Goal: Task Accomplishment & Management: Complete application form

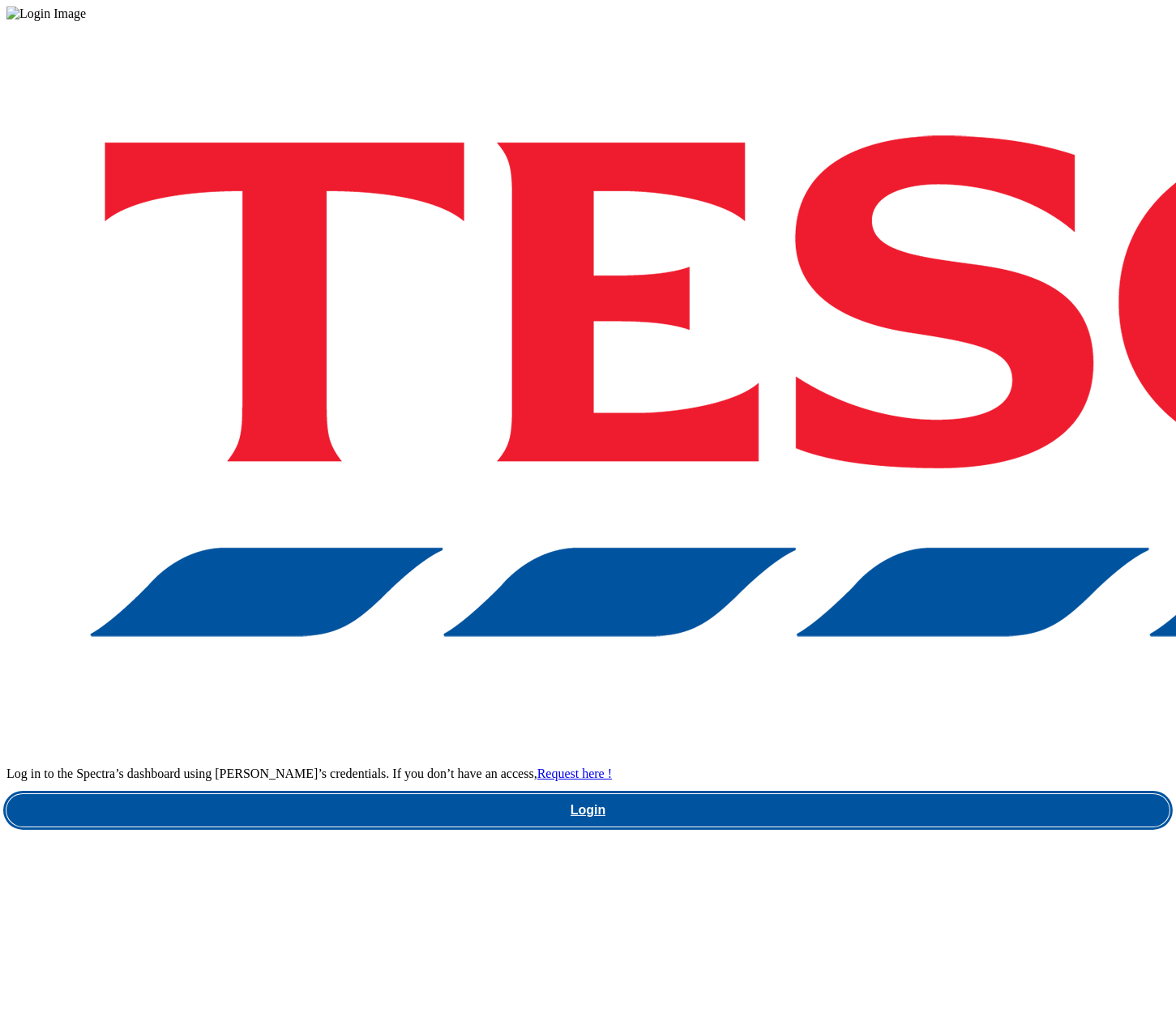
click at [916, 794] on link "Login" at bounding box center [588, 810] width 1163 height 32
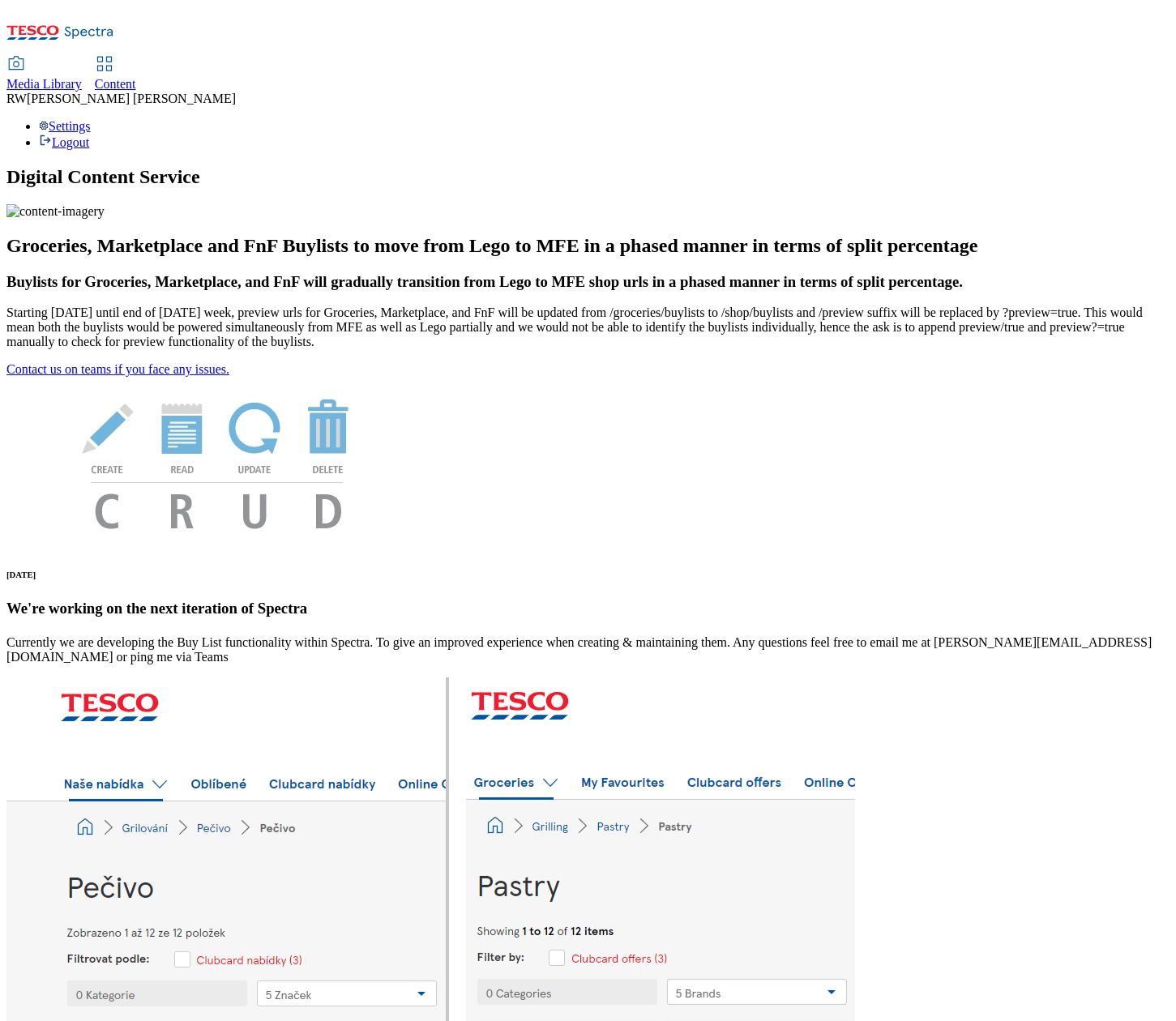
click at [136, 77] on span "Content" at bounding box center [115, 84] width 41 height 14
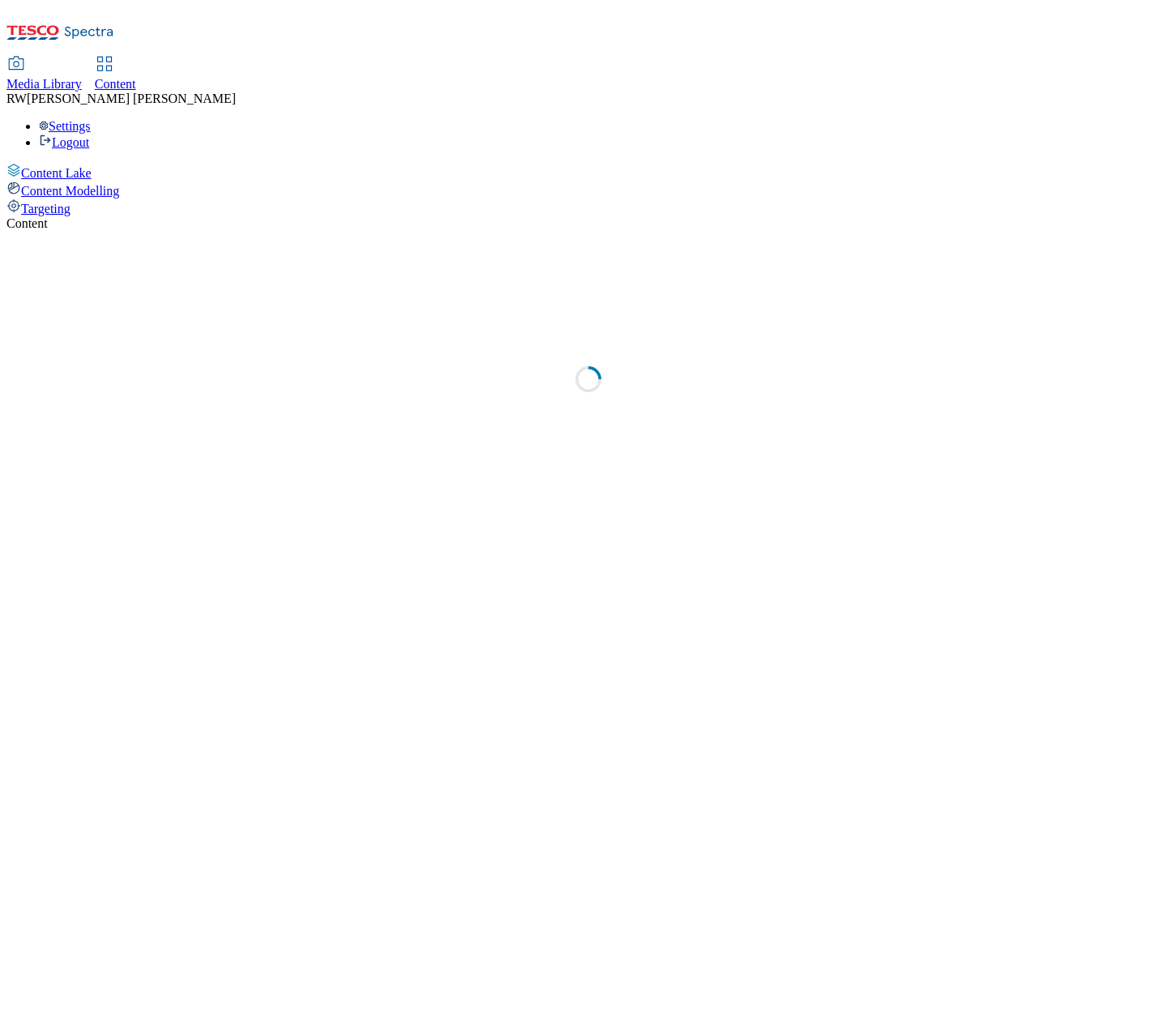
select select "ghs-[GEOGRAPHIC_DATA]"
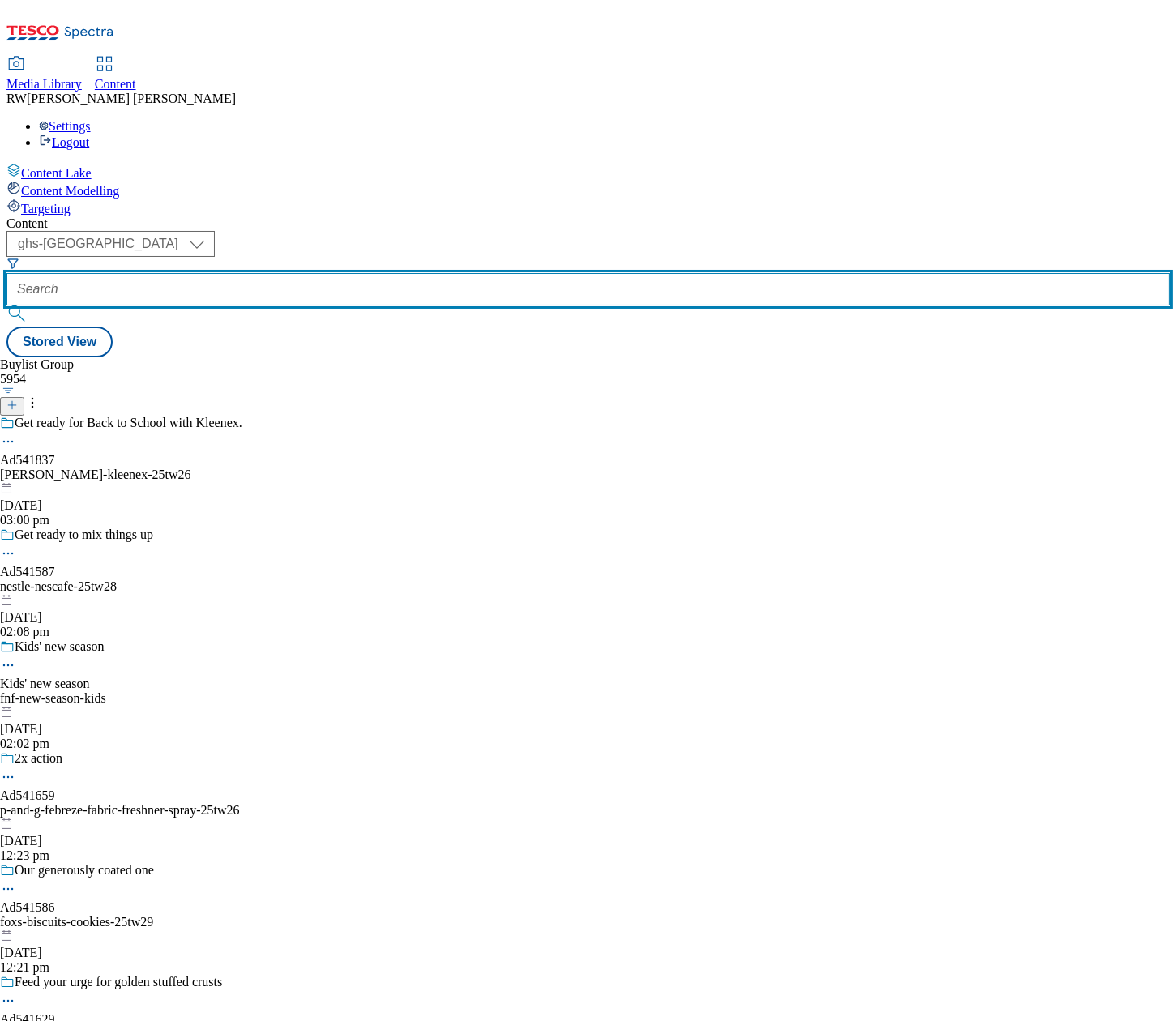
click at [402, 273] on input "text" at bounding box center [588, 288] width 1163 height 32
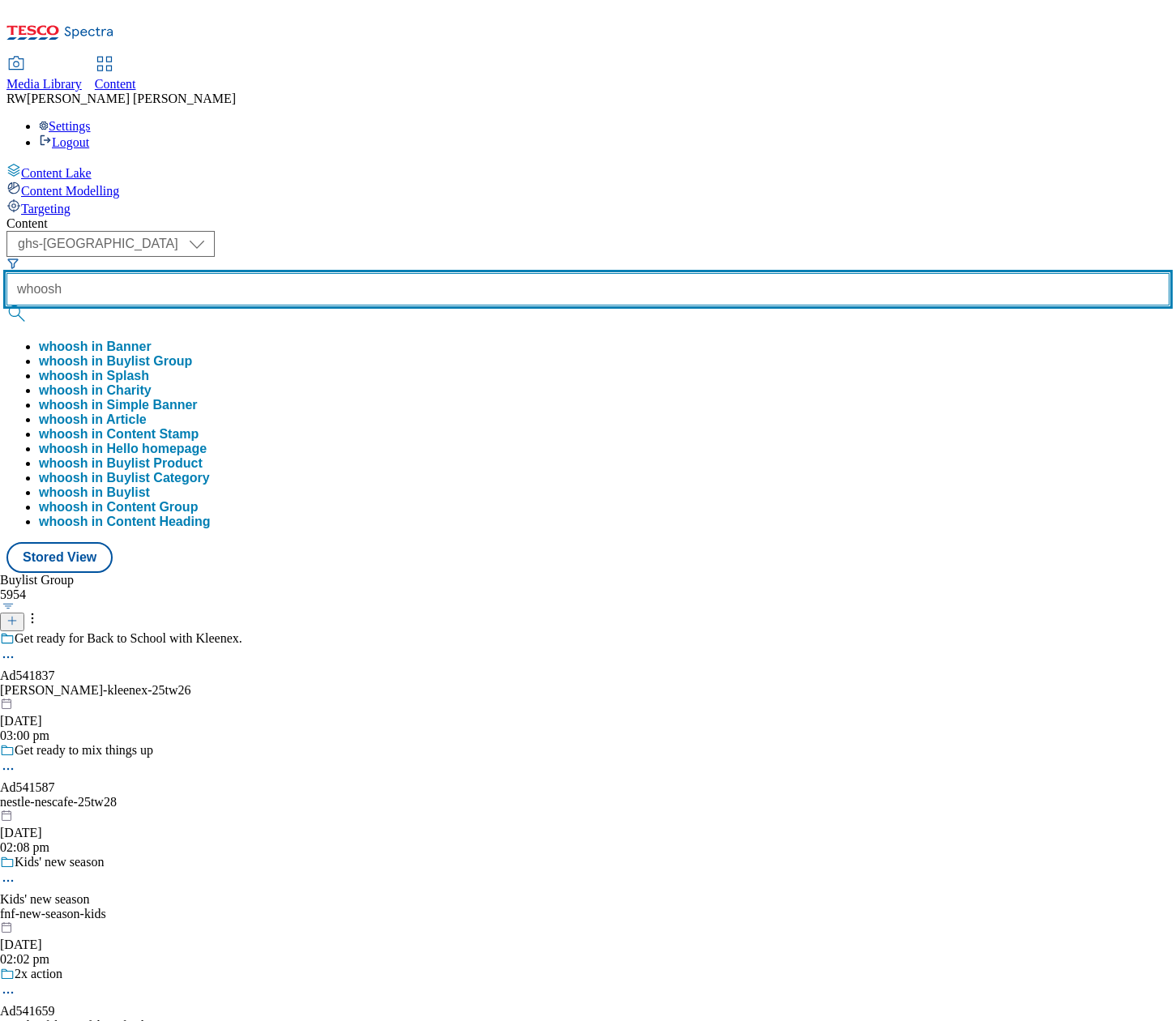
type input "whoosh"
click at [7, 306] on button "submit" at bounding box center [18, 314] width 22 height 17
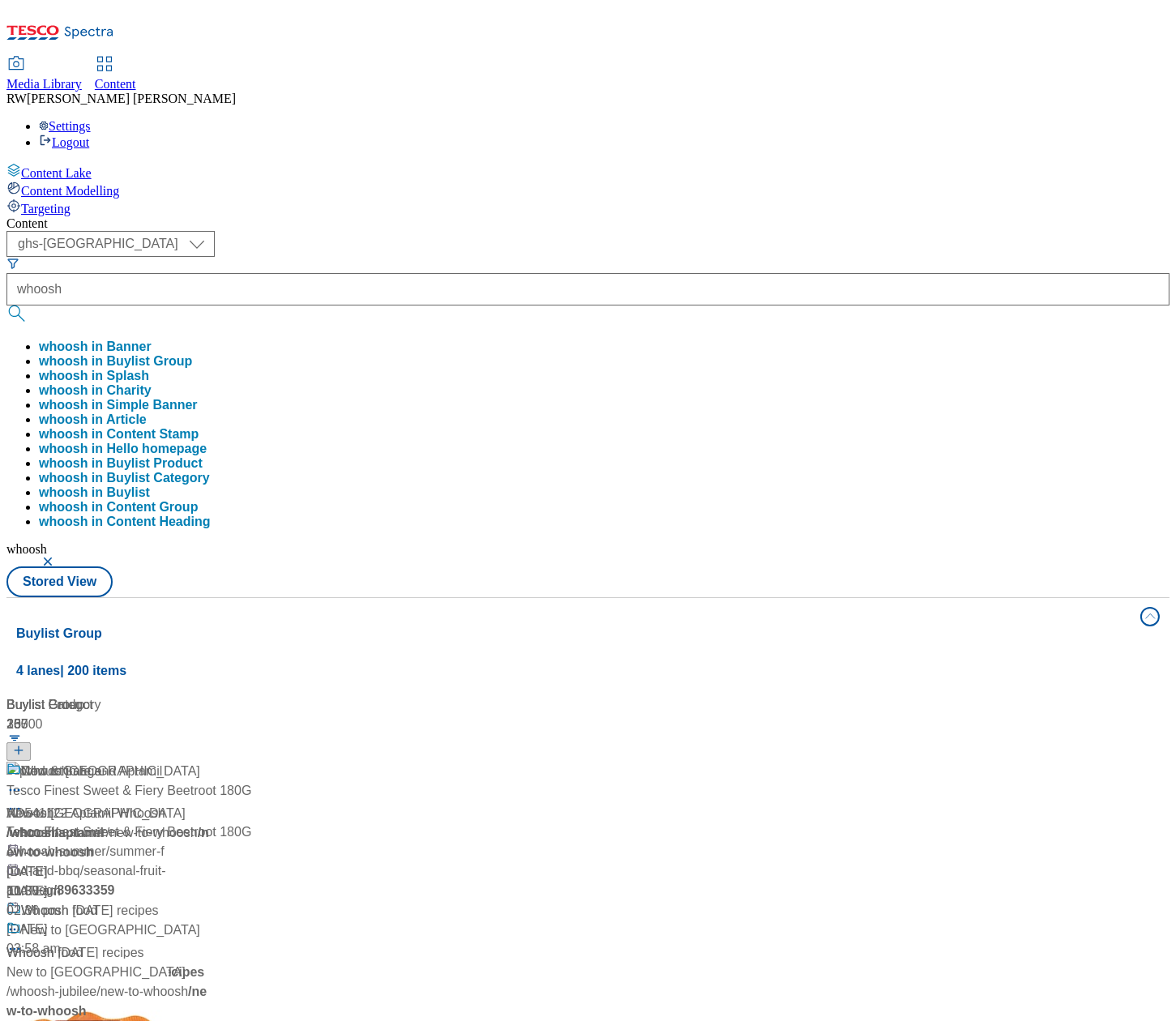
click at [447, 798] on div "Buylist Group 4 lanes | 200 items Buylist Group 23 Whoosh Whoosh / whoosh [DATE…" at bounding box center [588, 958] width 1163 height 721
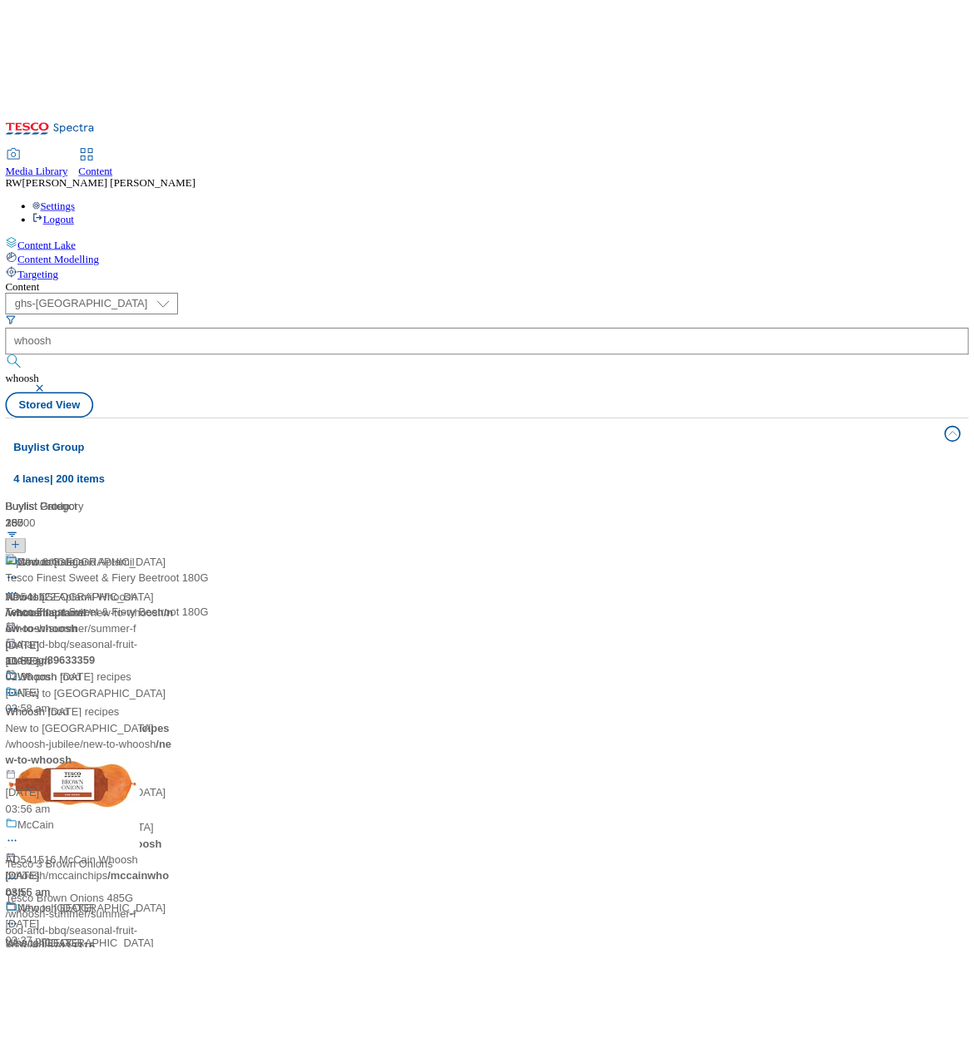
scroll to position [739, 0]
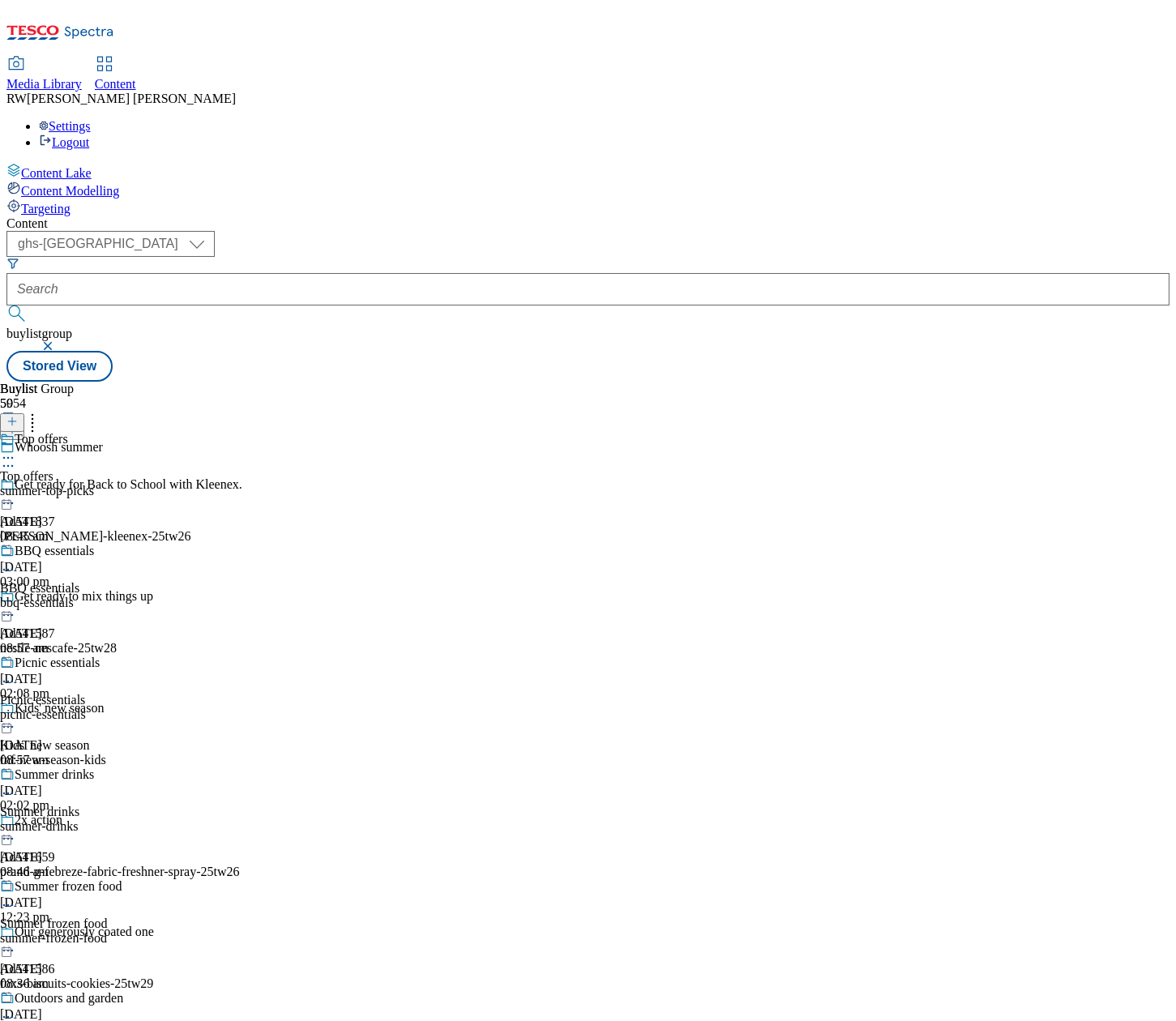
click at [18, 416] on icon at bounding box center [13, 422] width 12 height 12
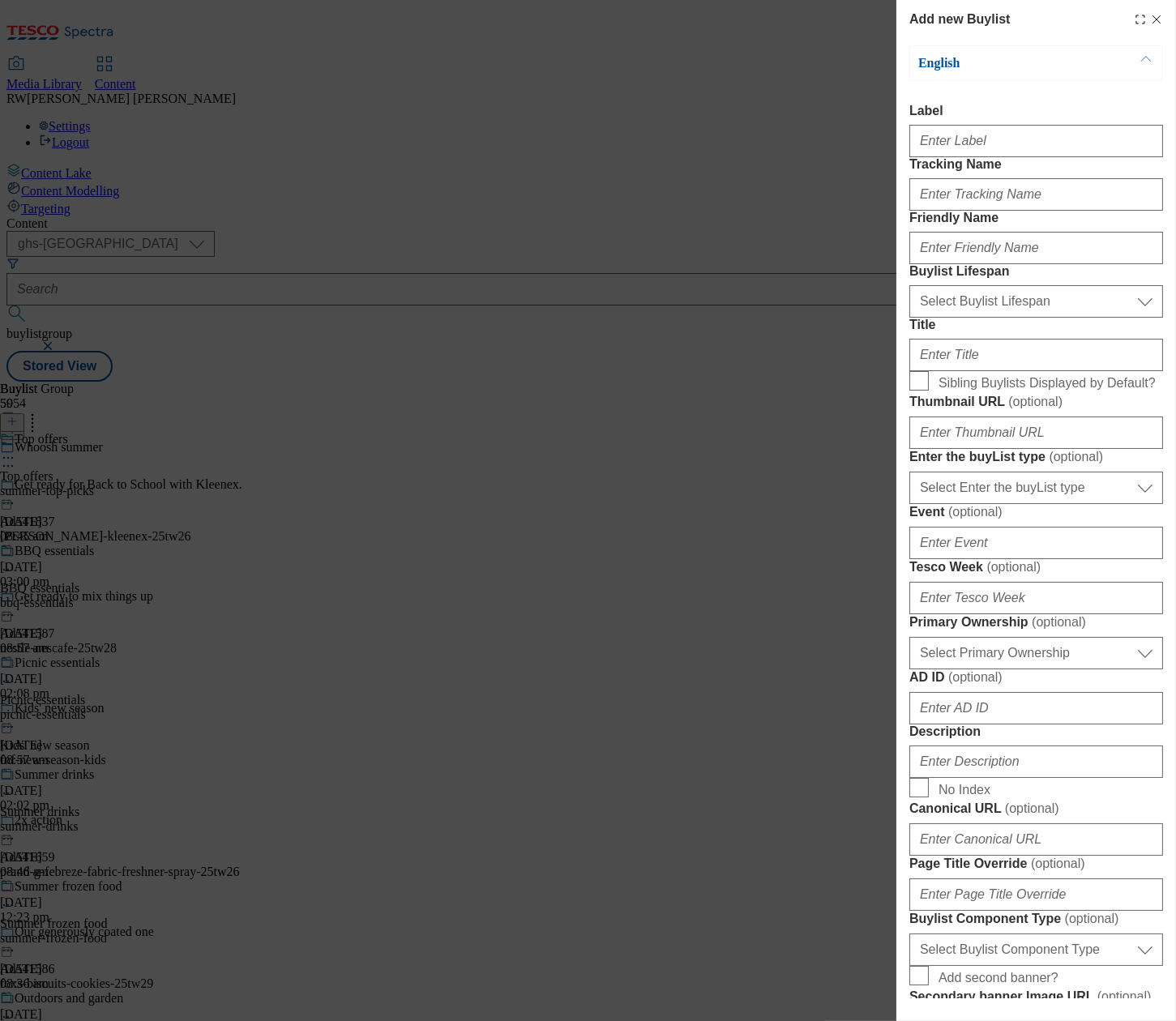
click at [461, 837] on div "Add new Buylist English Label Tracking Name Friendly Name Buylist Lifespan Sele…" at bounding box center [588, 510] width 1176 height 1021
click at [981, 132] on input "Label" at bounding box center [1036, 140] width 253 height 32
paste input "AD541514"
type input "AD541514 Pepsico Walkers Whoosh"
click at [974, 207] on div "Modal" at bounding box center [1036, 191] width 253 height 39
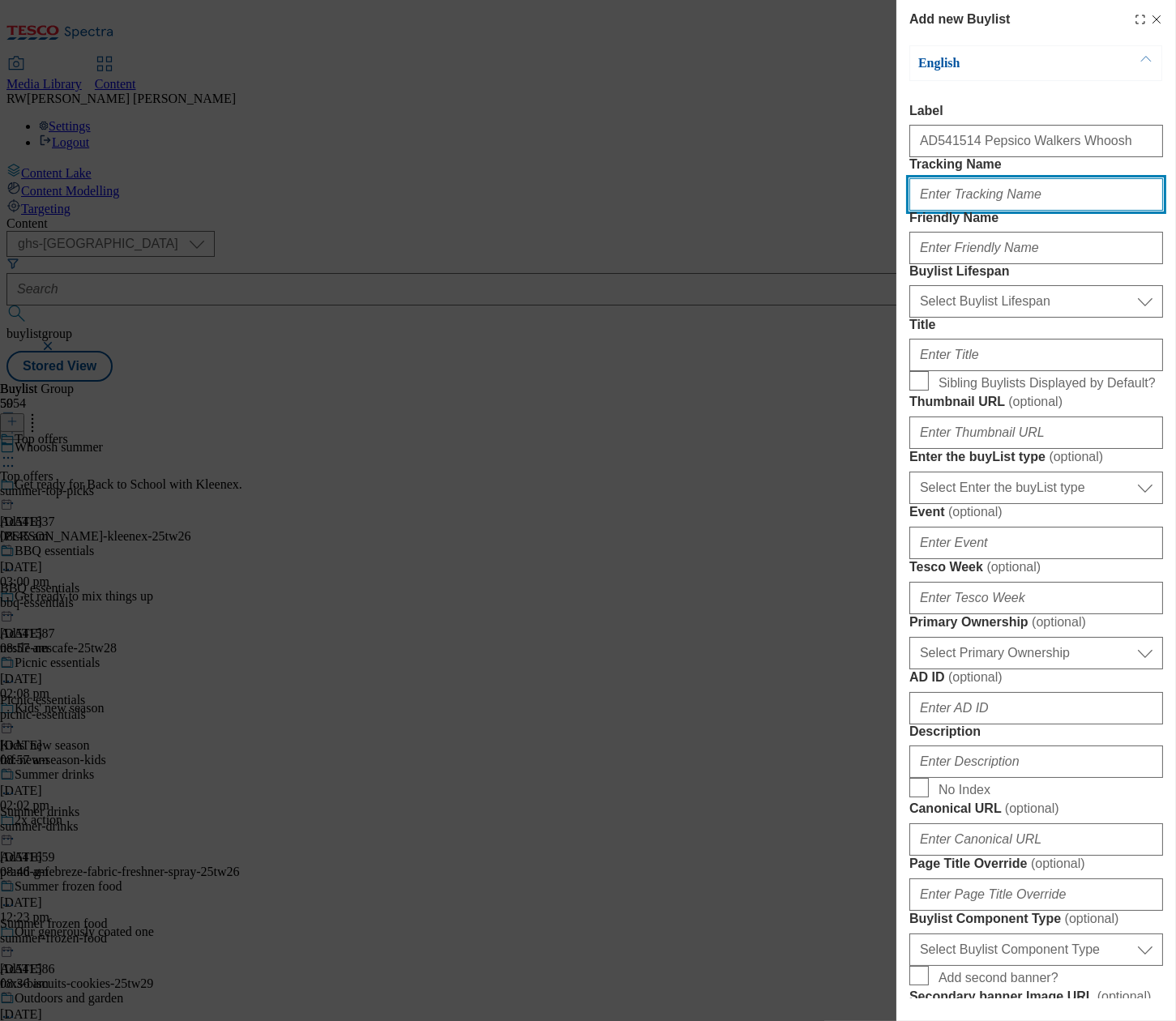
click at [975, 210] on input "Tracking Name" at bounding box center [1036, 194] width 253 height 32
paste input "AD541514"
type input "DH_AD541514"
click at [1013, 264] on div "Modal" at bounding box center [1036, 245] width 253 height 39
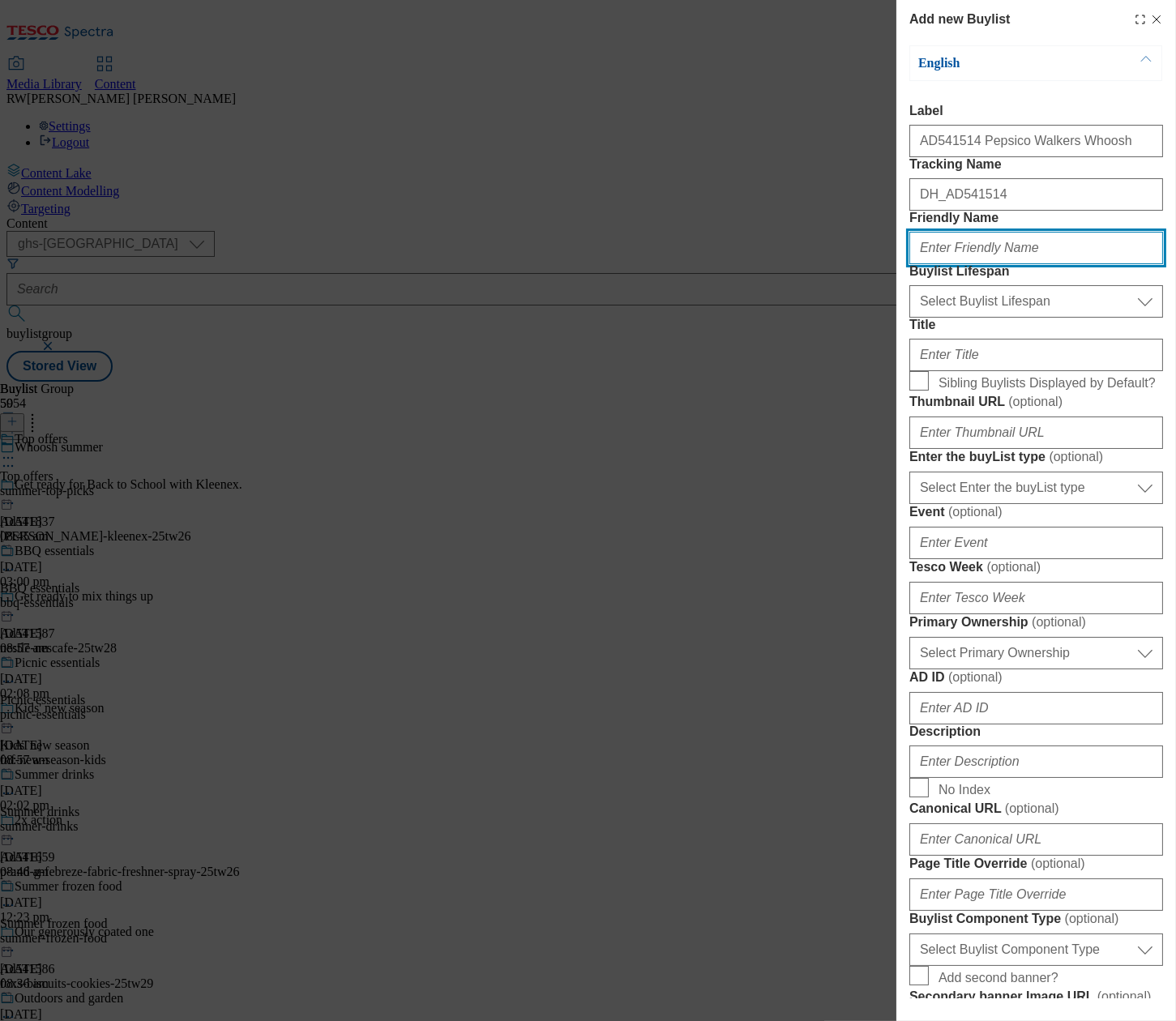
click at [1015, 264] on input "Friendly Name" at bounding box center [1036, 247] width 253 height 32
type input "W"
type input "walkers"
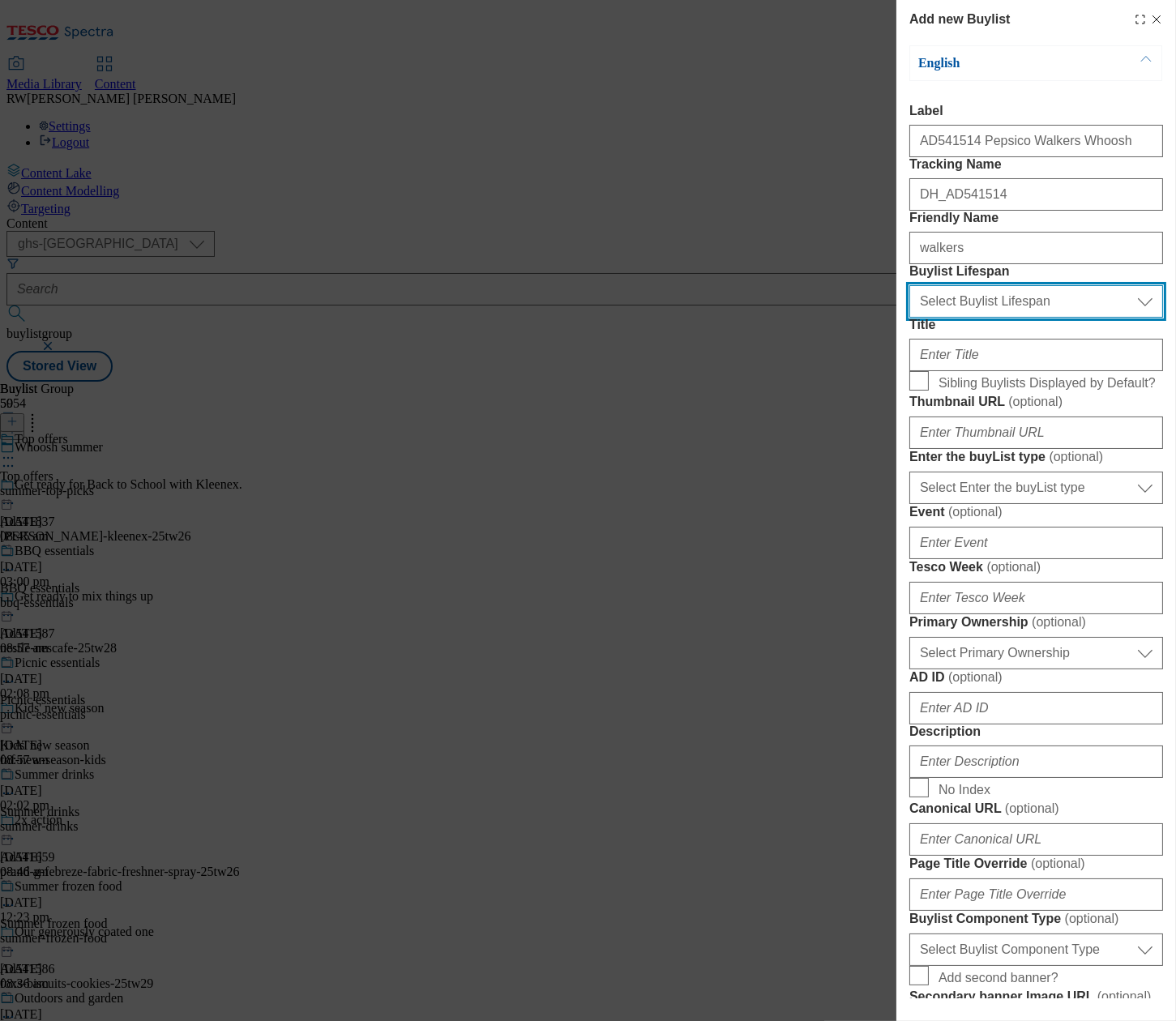
click at [998, 318] on select "Select Buylist Lifespan evergreen seasonal tactical" at bounding box center [1036, 301] width 253 height 32
select select "tactical"
click at [909, 318] on select "Select Buylist Lifespan evergreen seasonal tactical" at bounding box center [1036, 301] width 253 height 32
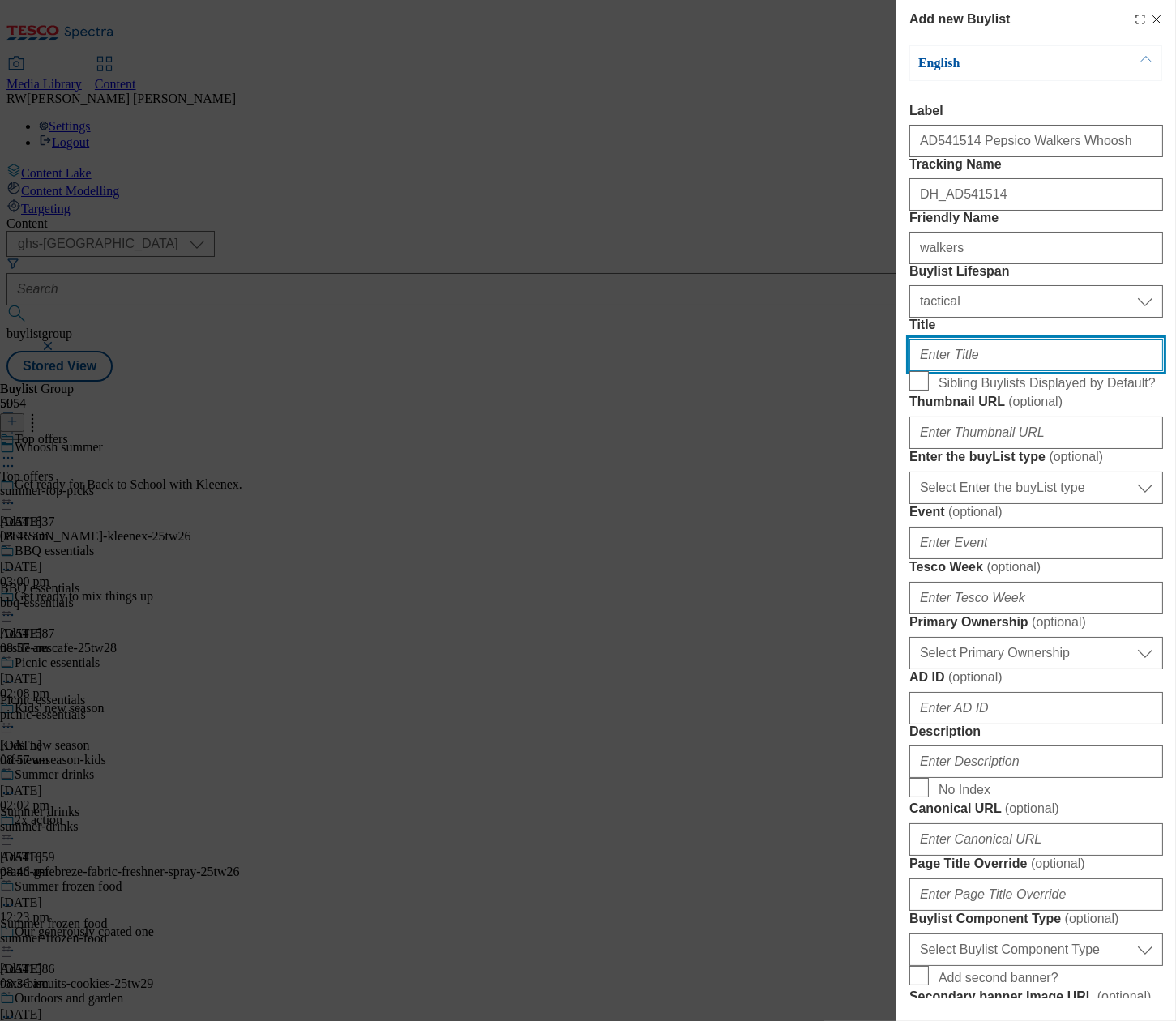
click at [993, 371] on input "Title" at bounding box center [1036, 355] width 253 height 32
click at [532, 813] on div "Add new Buylist English Label AD541514 Pepsico Walkers Whoosh Tracking Name DH_…" at bounding box center [588, 510] width 1176 height 1021
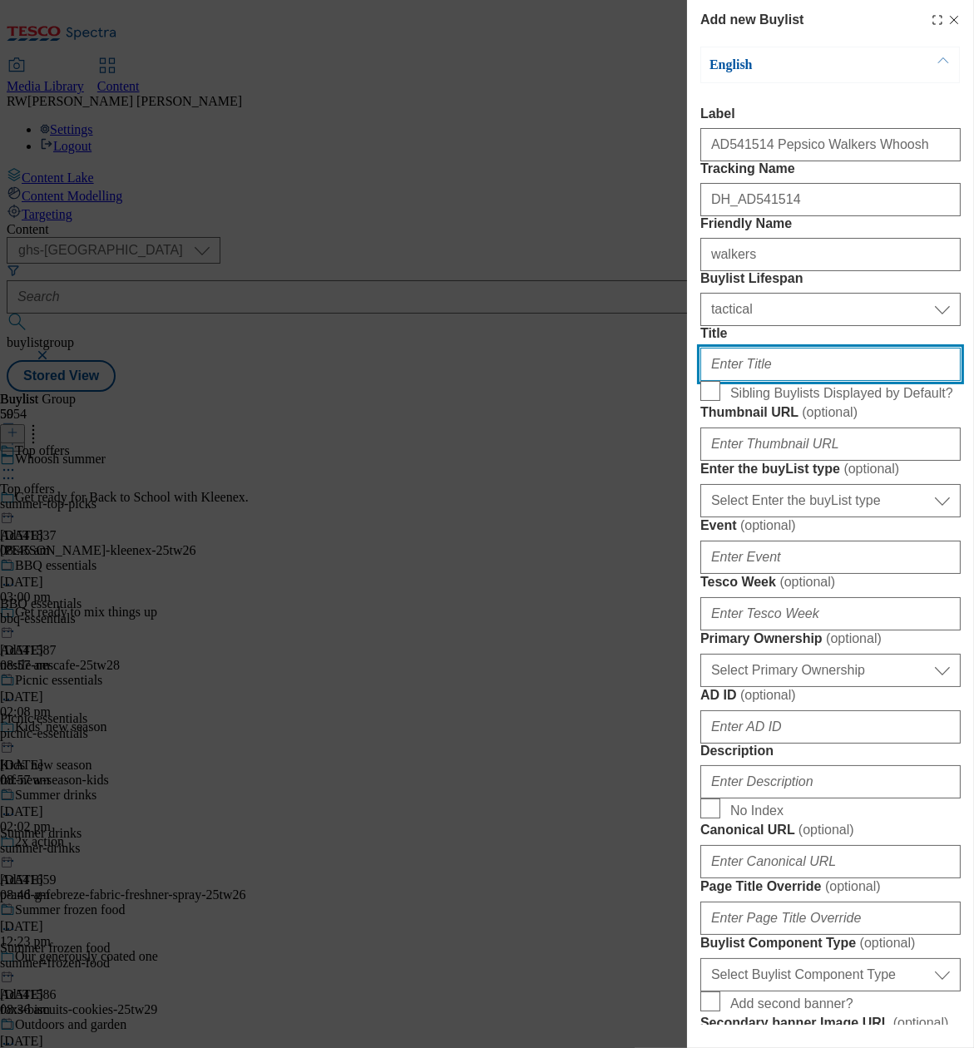
click at [763, 381] on input "Title" at bounding box center [830, 364] width 260 height 33
type input "Go on grab your flavourite"
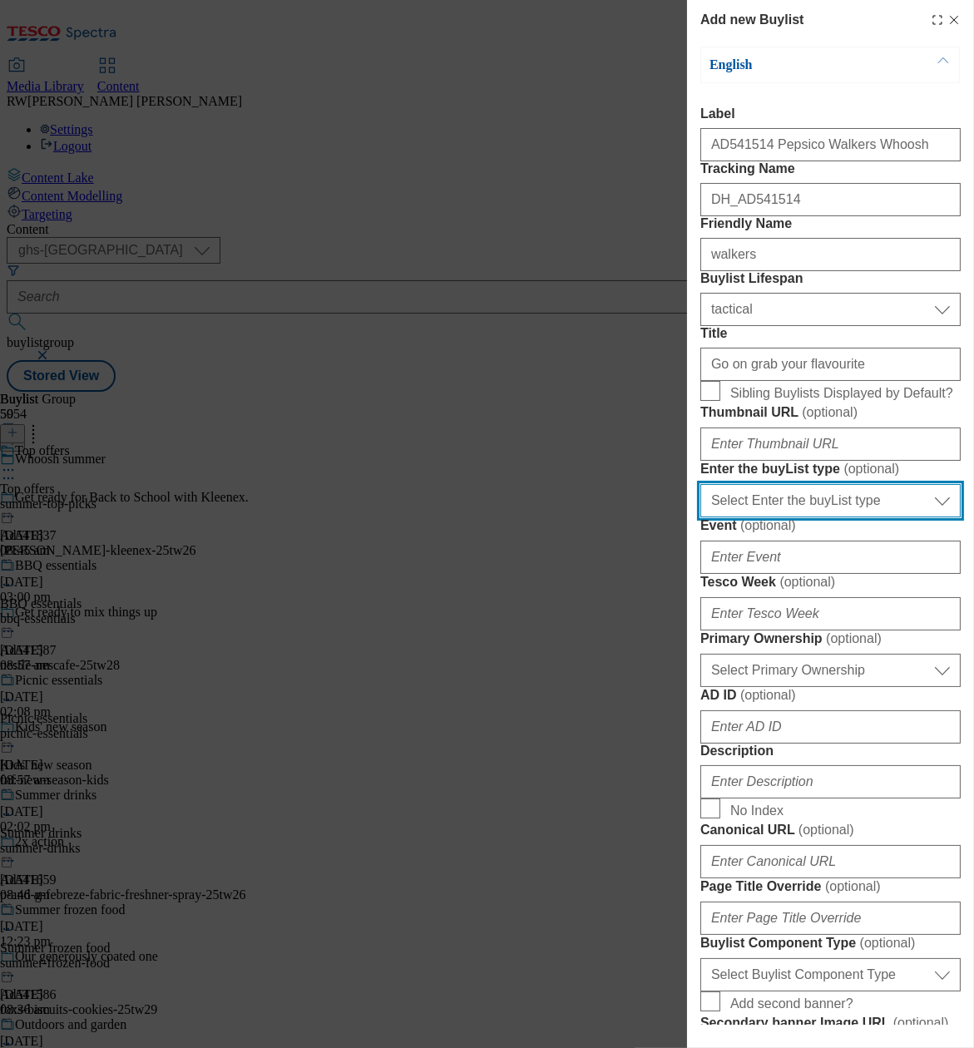
click at [803, 517] on select "Select Enter the buyList type event supplier funded long term >4 weeks supplier…" at bounding box center [830, 500] width 260 height 33
drag, startPoint x: 808, startPoint y: 699, endPoint x: 815, endPoint y: 709, distance: 12.5
click at [808, 517] on select "Select Enter the buyList type event supplier funded long term >4 weeks supplier…" at bounding box center [830, 500] width 260 height 33
select select "supplier funded short term 1-3 weeks"
click at [700, 517] on select "Select Enter the buyList type event supplier funded long term >4 weeks supplier…" at bounding box center [830, 500] width 260 height 33
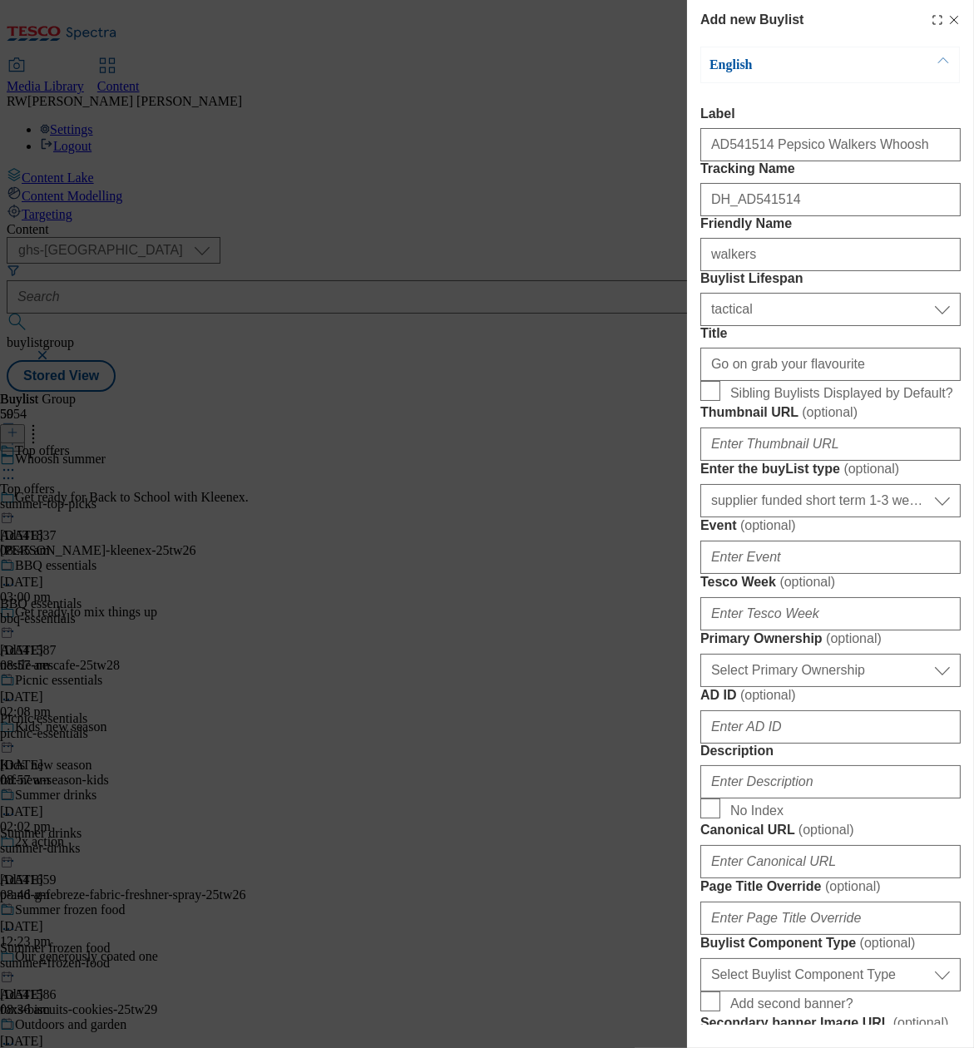
click at [889, 534] on label "Event ( optional )" at bounding box center [830, 525] width 260 height 17
click at [889, 574] on input "Event ( optional )" at bounding box center [830, 557] width 260 height 33
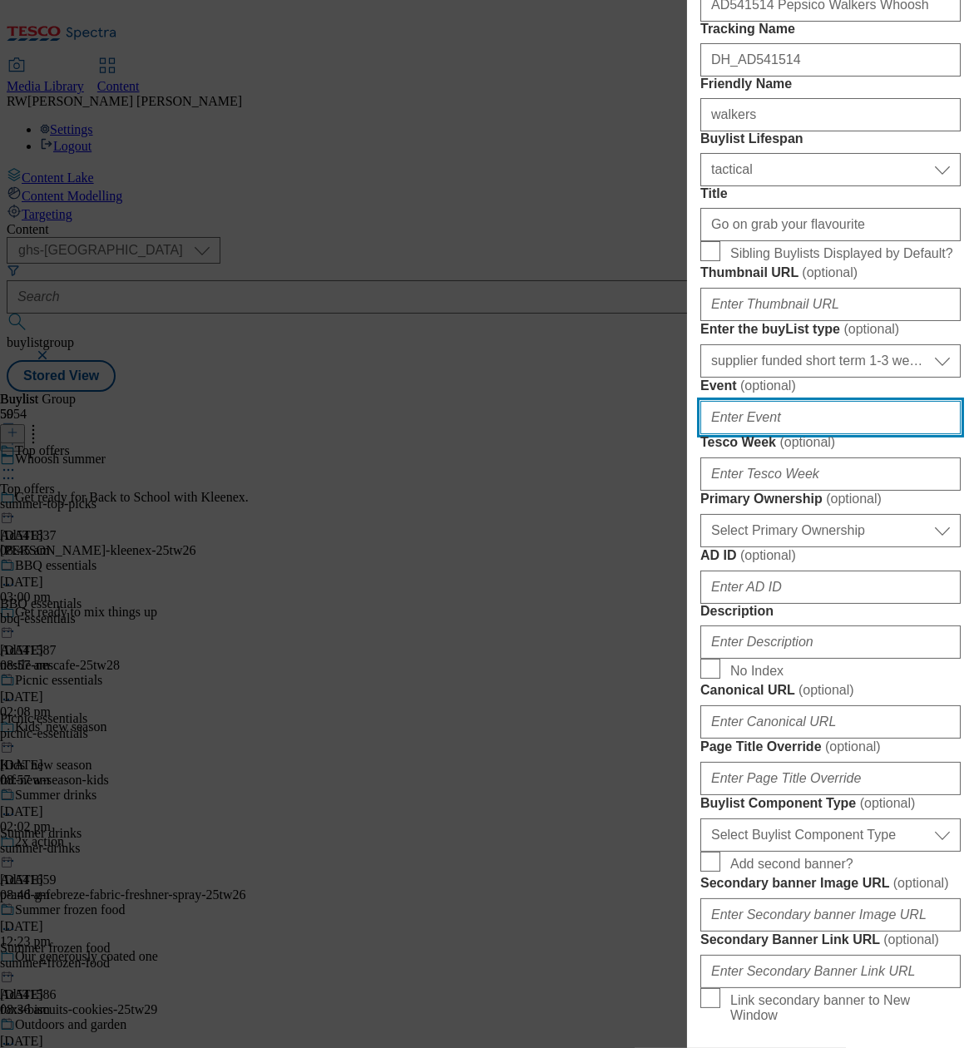
scroll to position [277, 0]
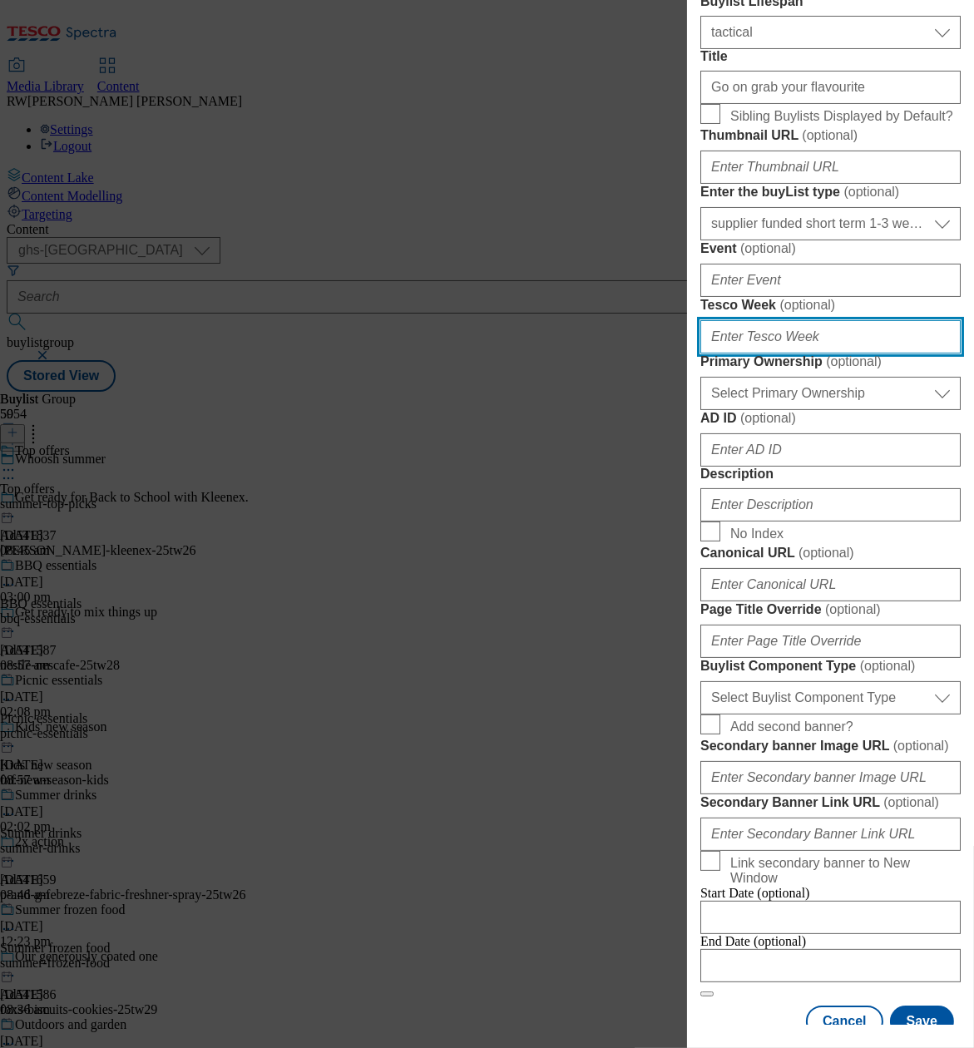
click at [829, 354] on input "Tesco Week ( optional )" at bounding box center [830, 336] width 260 height 33
type input "27"
click at [908, 314] on label "Tesco Week ( optional )" at bounding box center [830, 305] width 260 height 17
click at [908, 354] on input "27" at bounding box center [830, 336] width 260 height 33
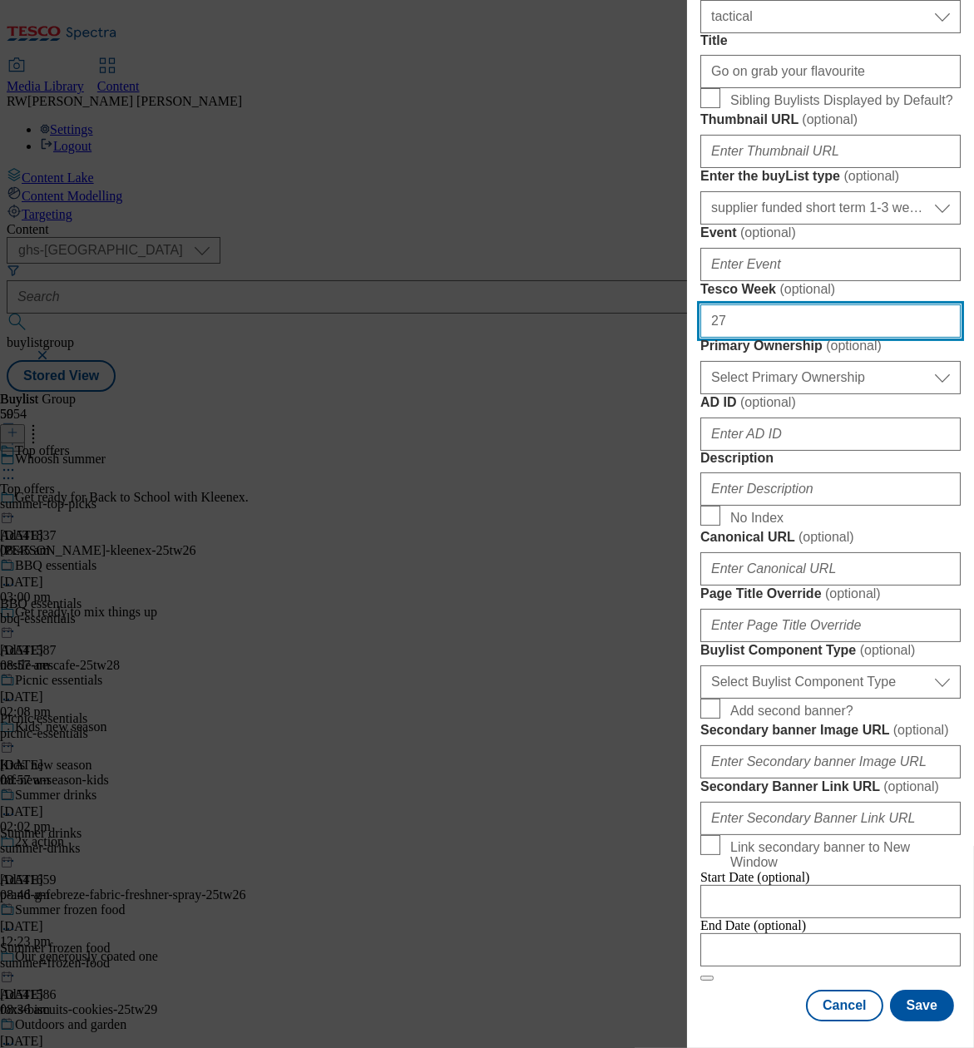
scroll to position [462, 0]
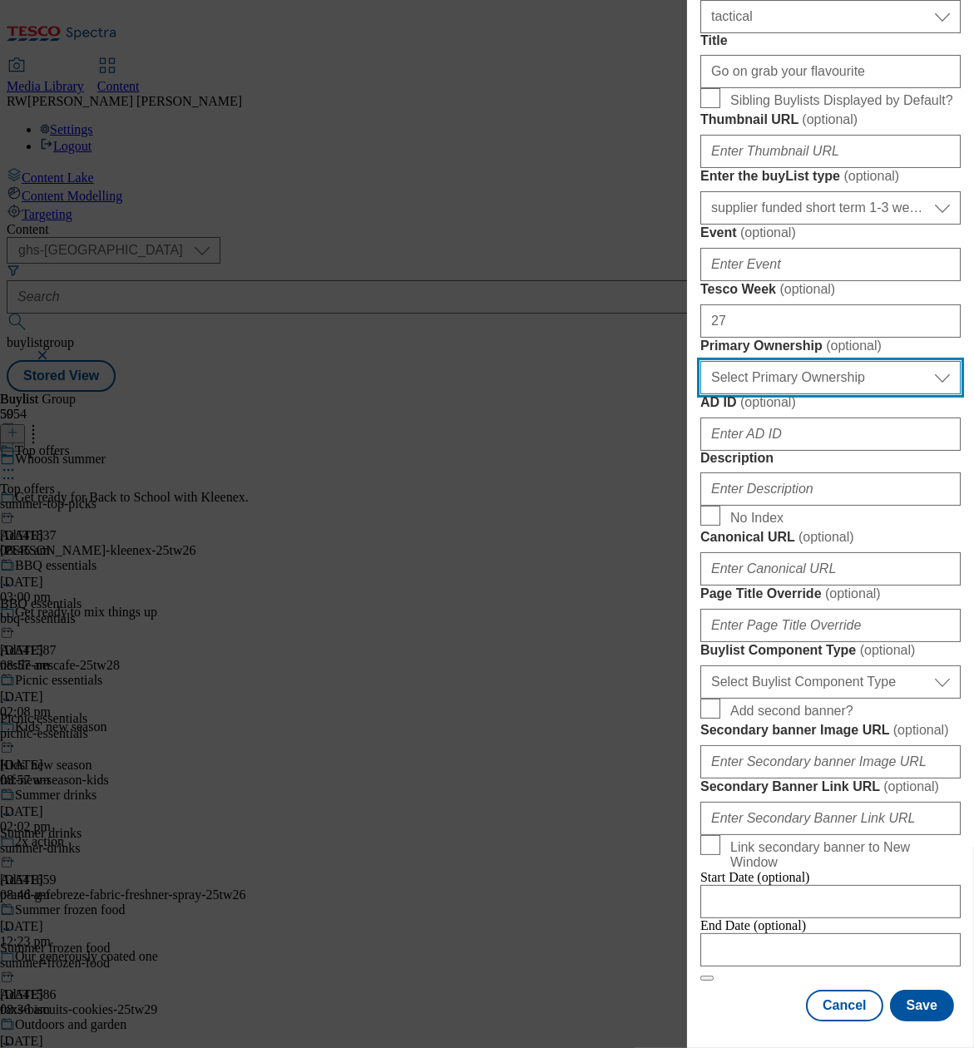
click at [849, 394] on select "Select Primary Ownership [PERSON_NAME]" at bounding box center [830, 377] width 260 height 33
select select "dunnhumby"
click at [700, 394] on select "Select Primary Ownership [PERSON_NAME]" at bounding box center [830, 377] width 260 height 33
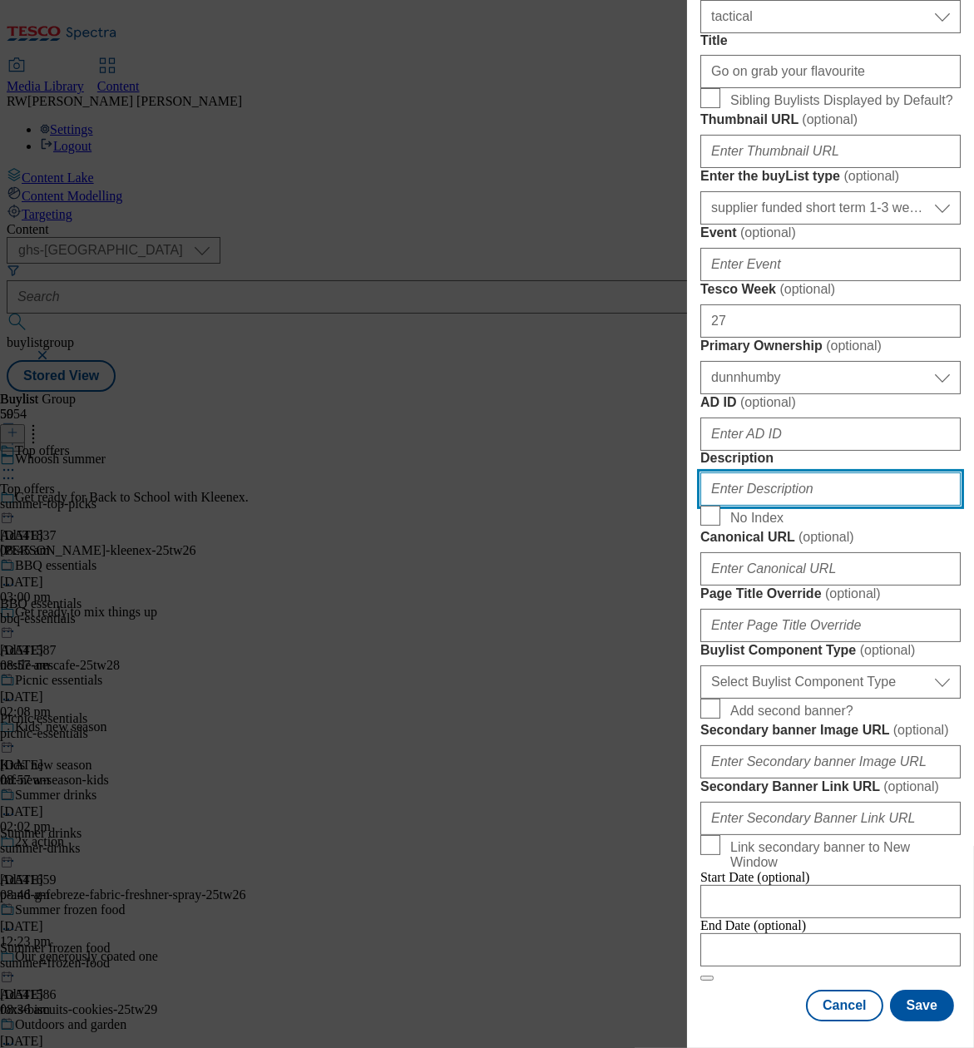
click at [824, 473] on input "Description" at bounding box center [830, 489] width 260 height 33
type input "P"
type input "Walkers"
click at [884, 498] on form "Label AD541514 Pepsico Walkers Whoosh Tracking Name DH_AD541514 Friendly Name w…" at bounding box center [830, 398] width 260 height 1168
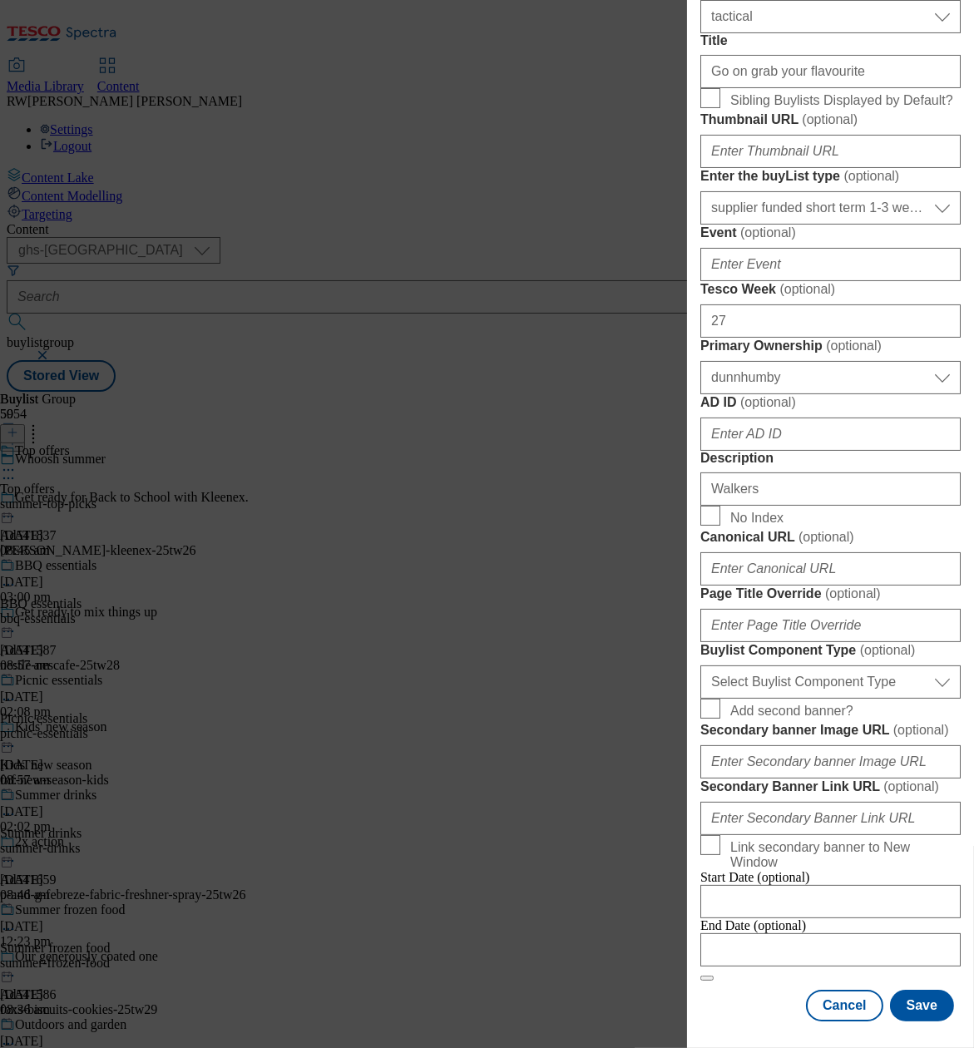
click at [827, 957] on div "End Date (optional)" at bounding box center [830, 942] width 260 height 48
click at [817, 933] on input "Modal" at bounding box center [830, 949] width 260 height 33
select select "2025"
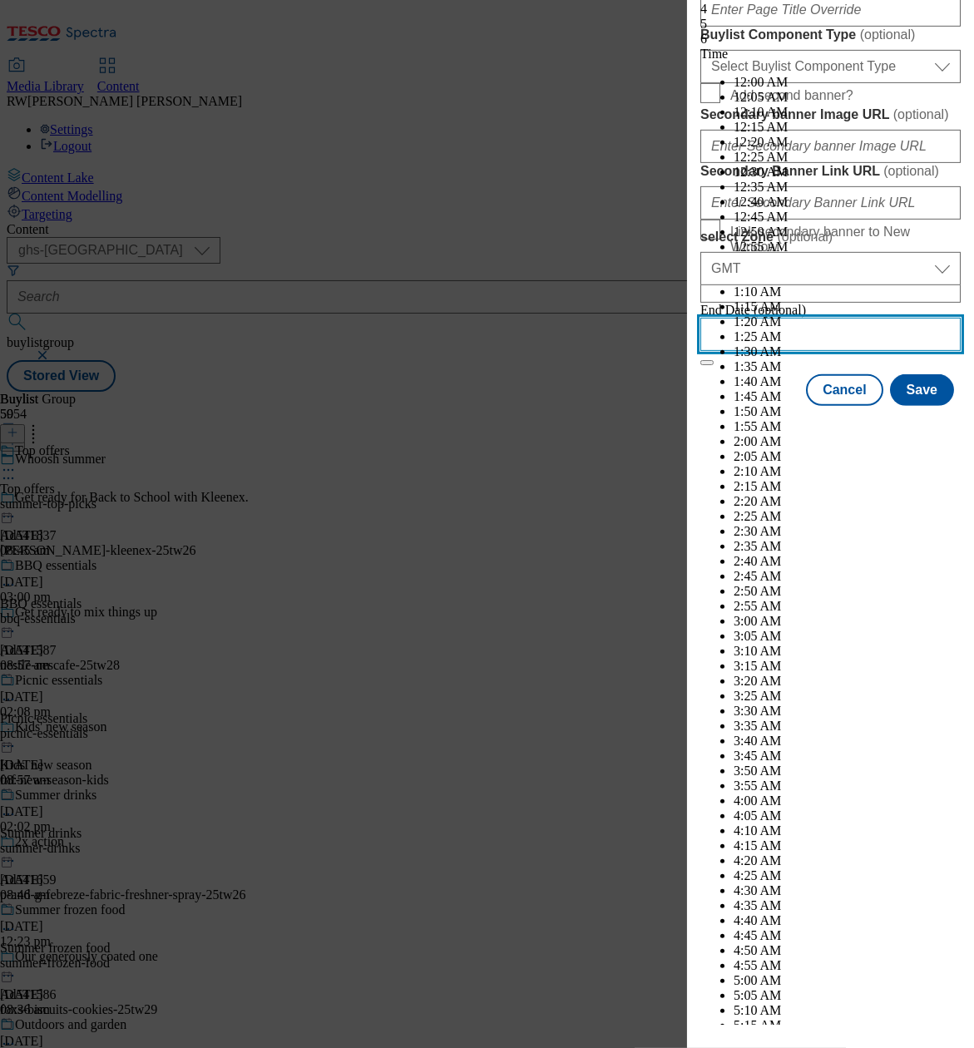
scroll to position [6344, 0]
select select "September"
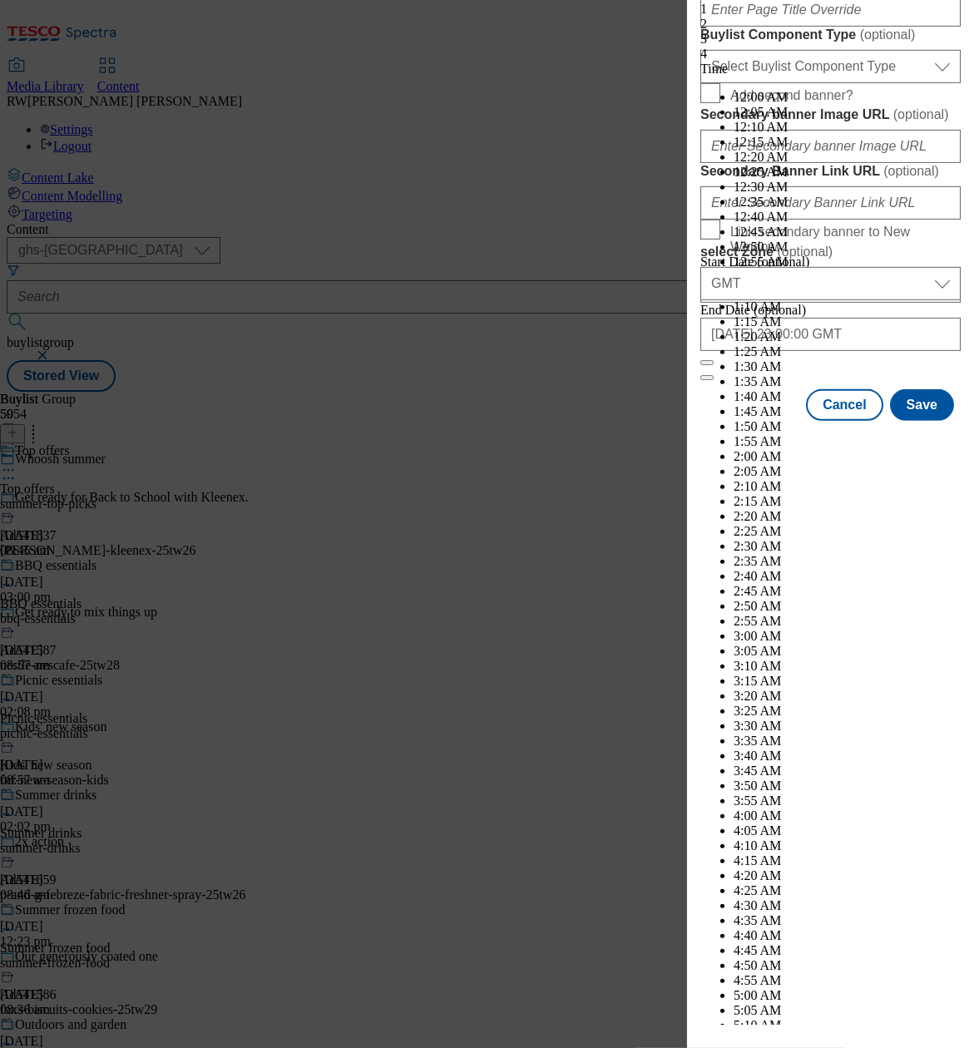
click at [901, 351] on div "End Date (optional) [DATE] 23:00:00 GMT" at bounding box center [830, 327] width 260 height 48
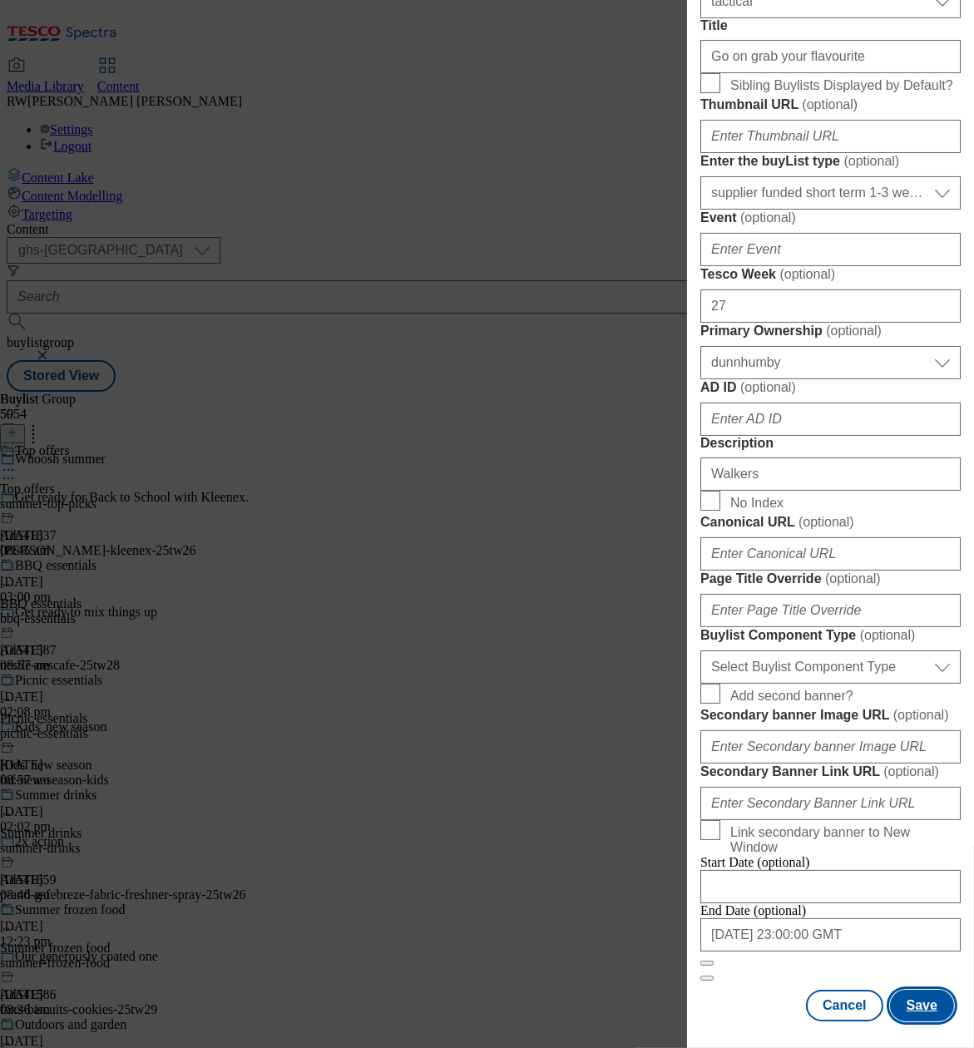
click at [910, 990] on button "Save" at bounding box center [922, 1006] width 64 height 32
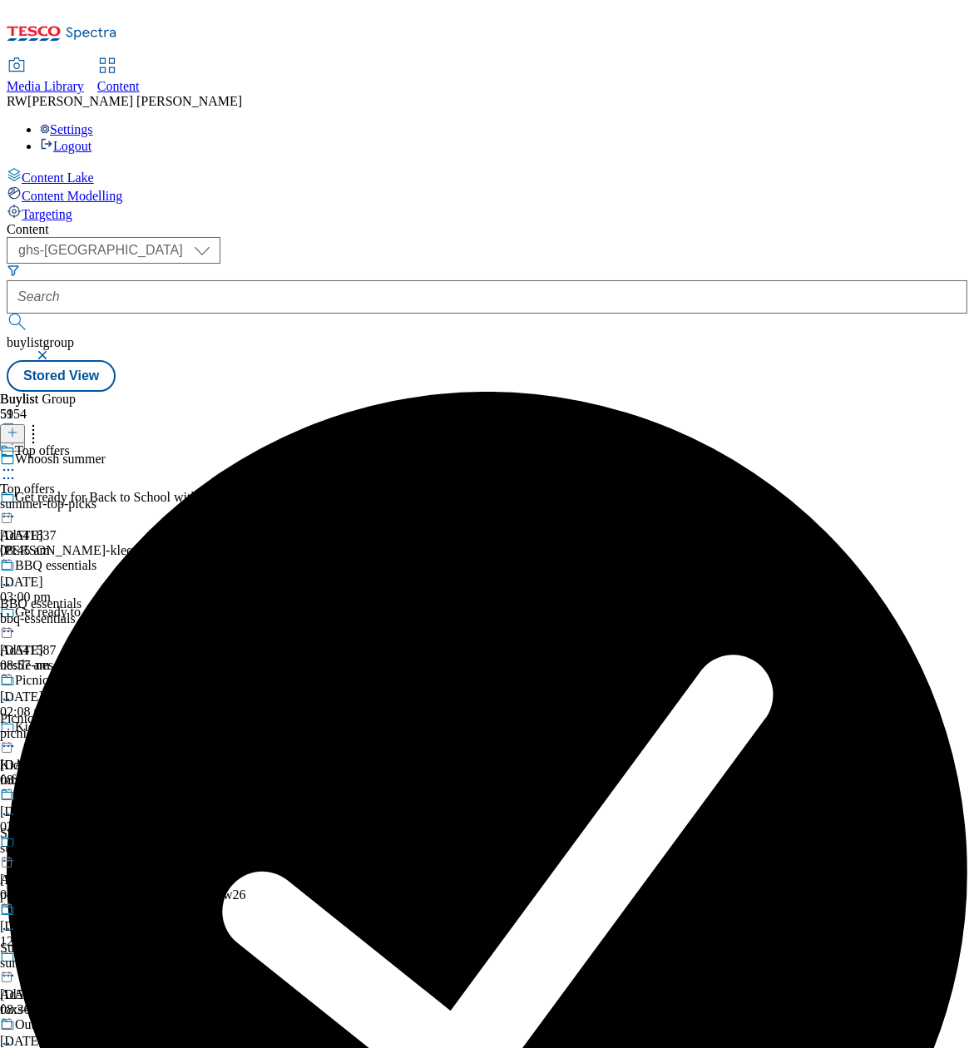
scroll to position [2942, 0]
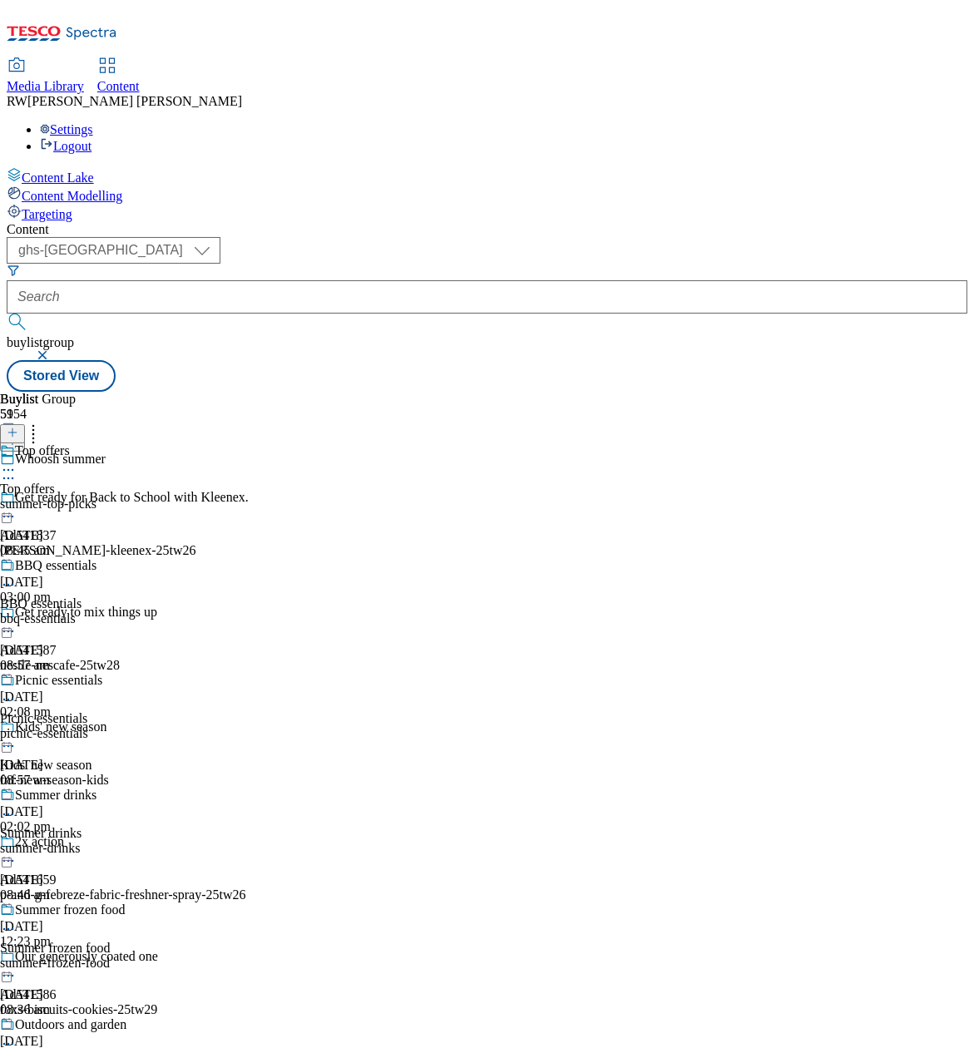
drag, startPoint x: 804, startPoint y: 552, endPoint x: 818, endPoint y: 624, distance: 72.8
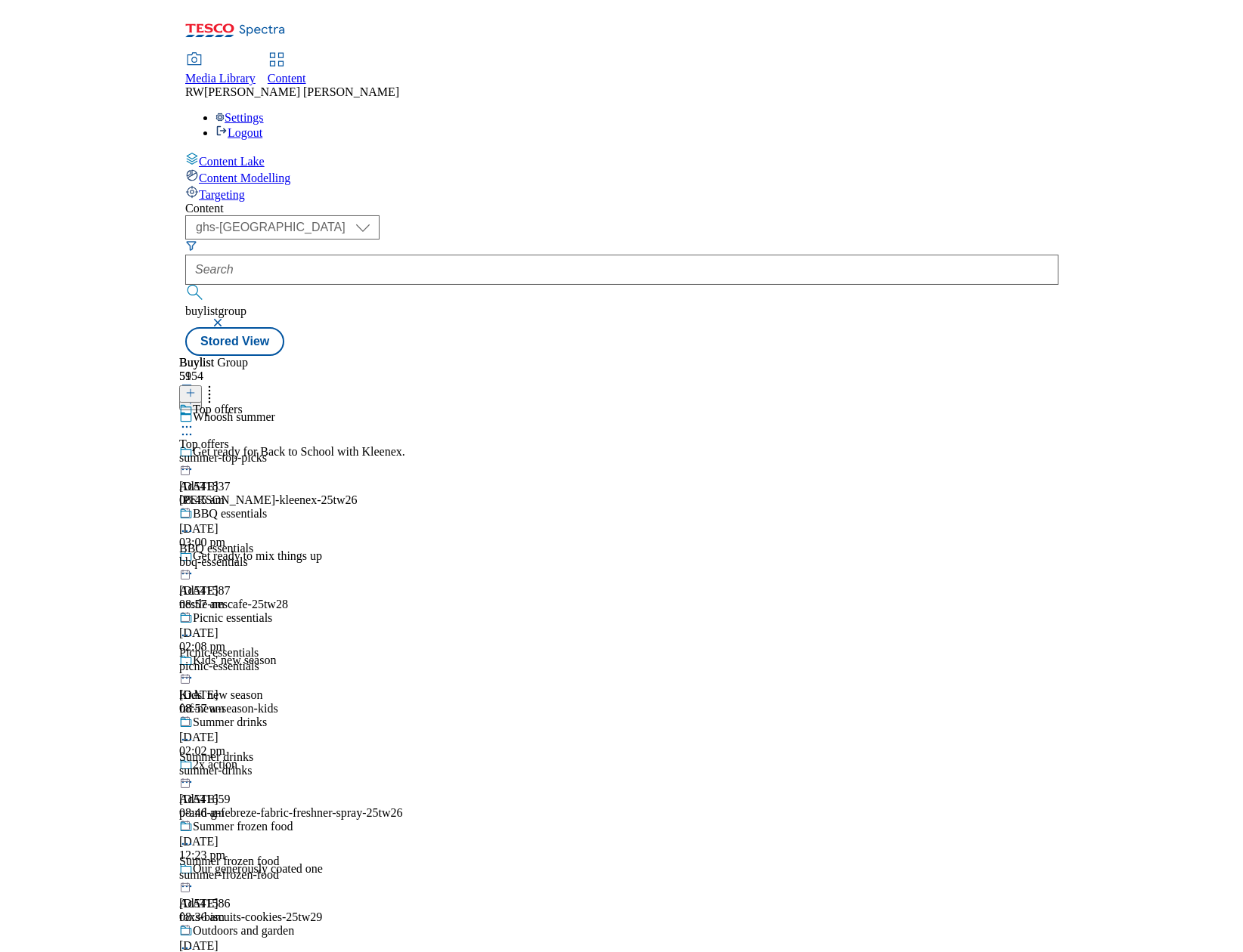
scroll to position [7517, 0]
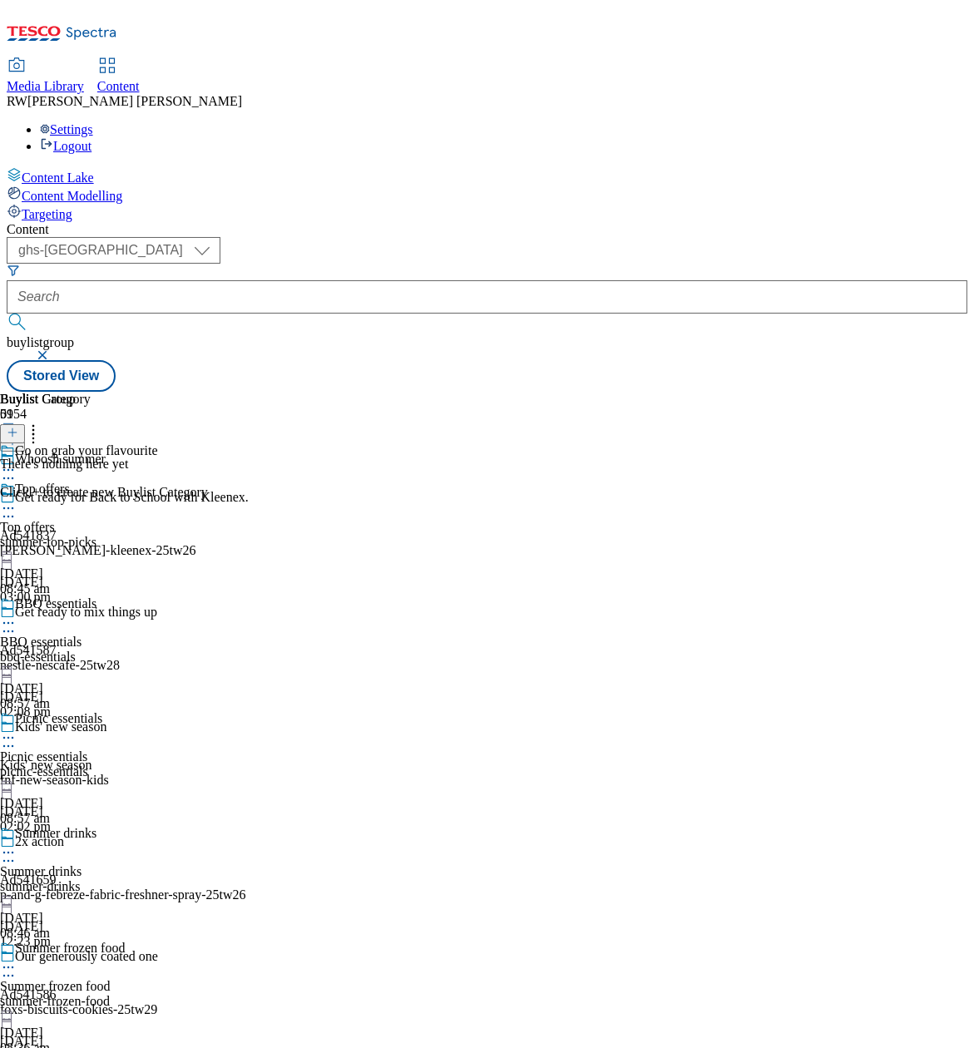
click at [968, 392] on div "Content Lake Content Modelling Targeting Content ( optional ) ghs-roi ghs-[GEOG…" at bounding box center [487, 279] width 961 height 225
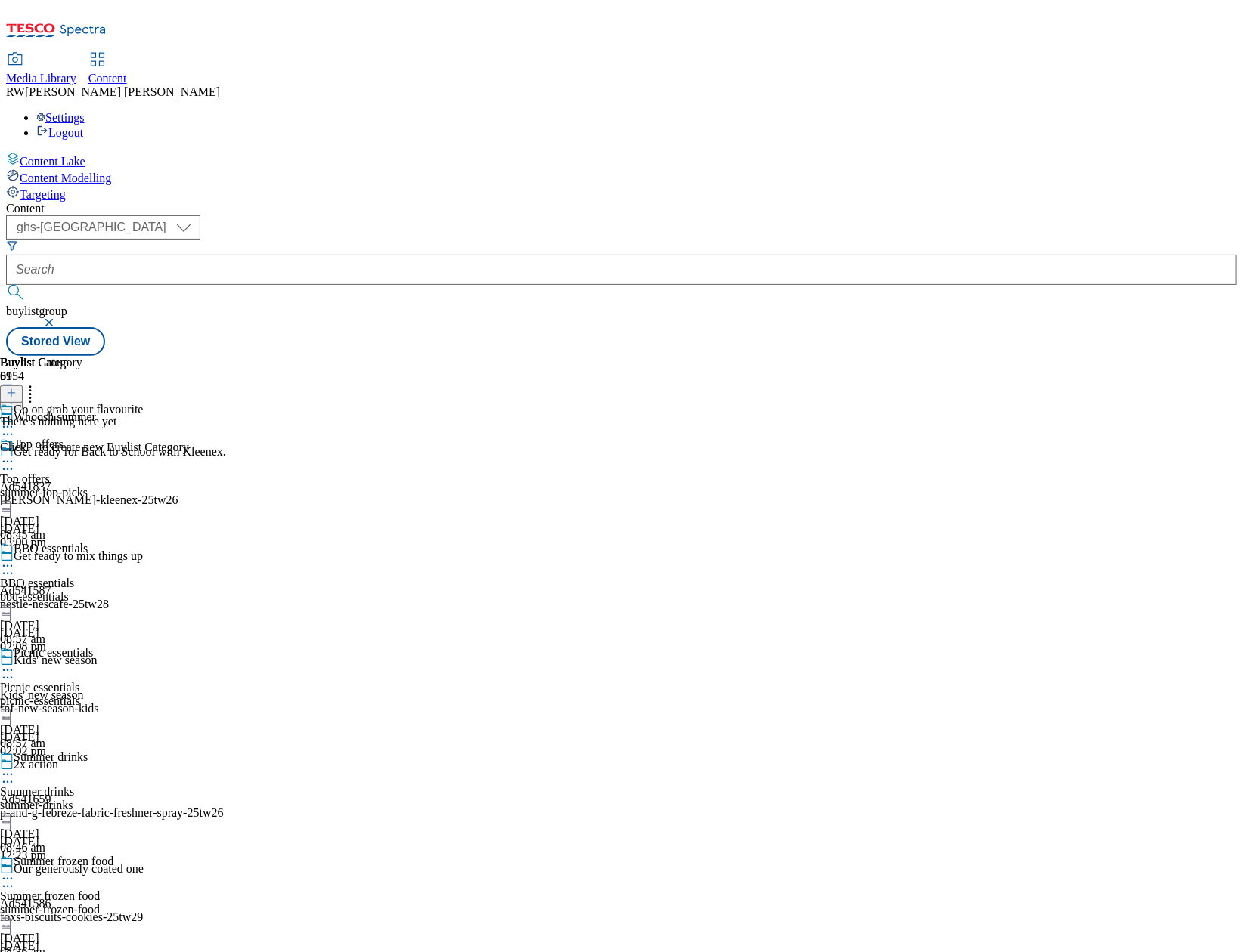
click at [16, 388] on icon at bounding box center [12, 393] width 11 height 11
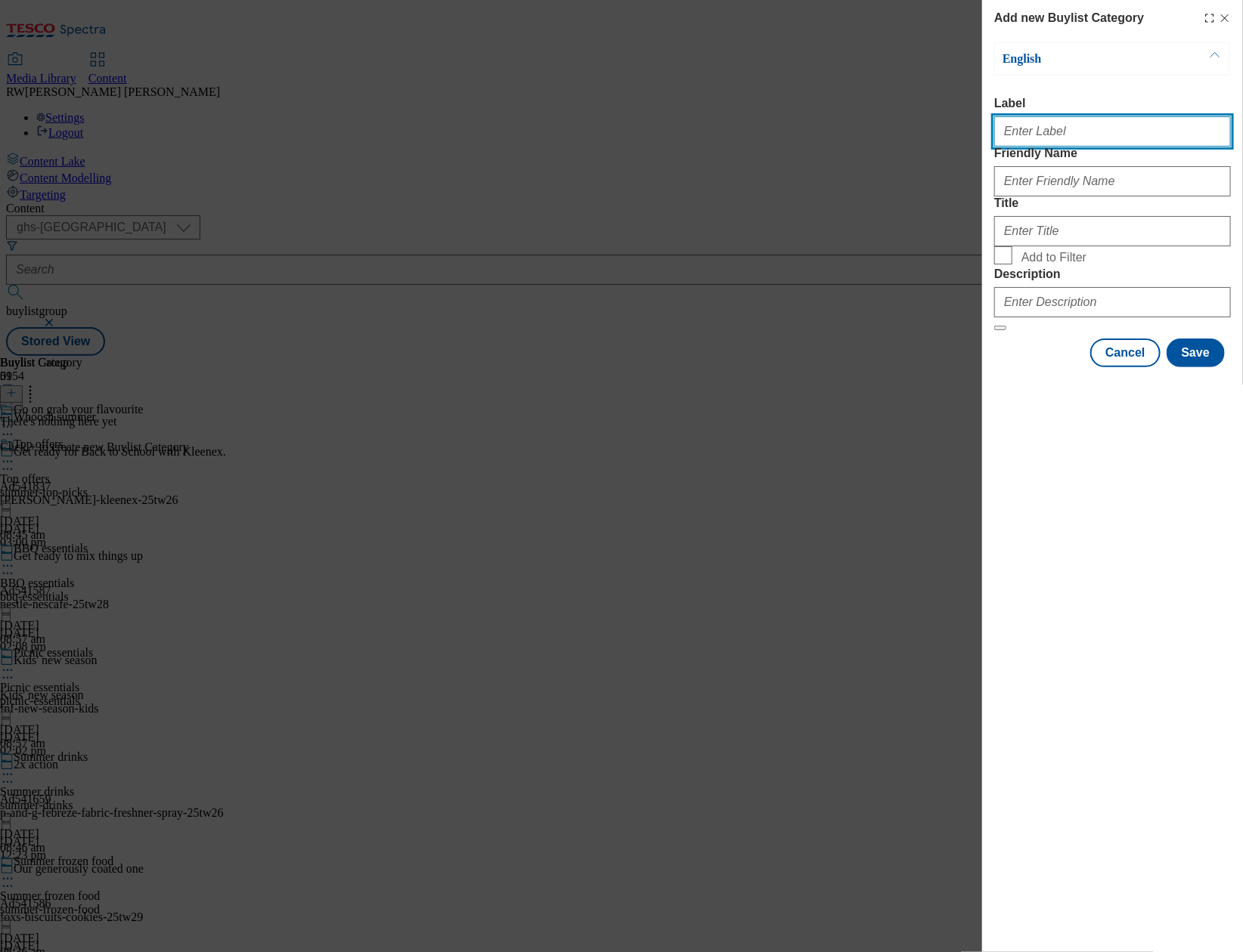
click at [1093, 137] on input "Label" at bounding box center [1112, 131] width 236 height 30
paste input "AD541514"
type input "AD541514 Pepsico Walkers Whoosh"
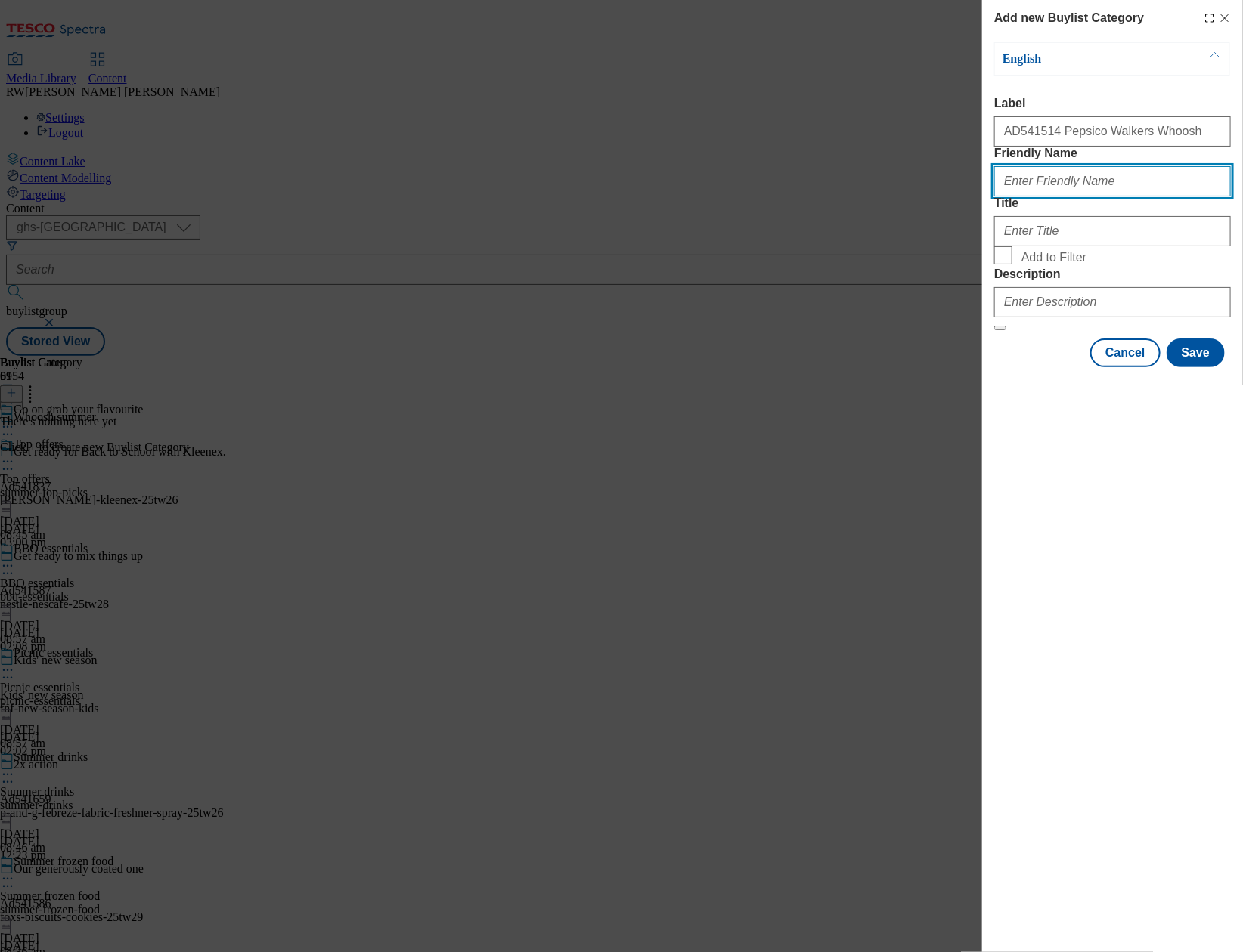
click at [1087, 196] on input "Friendly Name" at bounding box center [1112, 181] width 236 height 30
type input "W"
type input "walkers"
click at [1034, 392] on div "Modal" at bounding box center [1112, 381] width 261 height 21
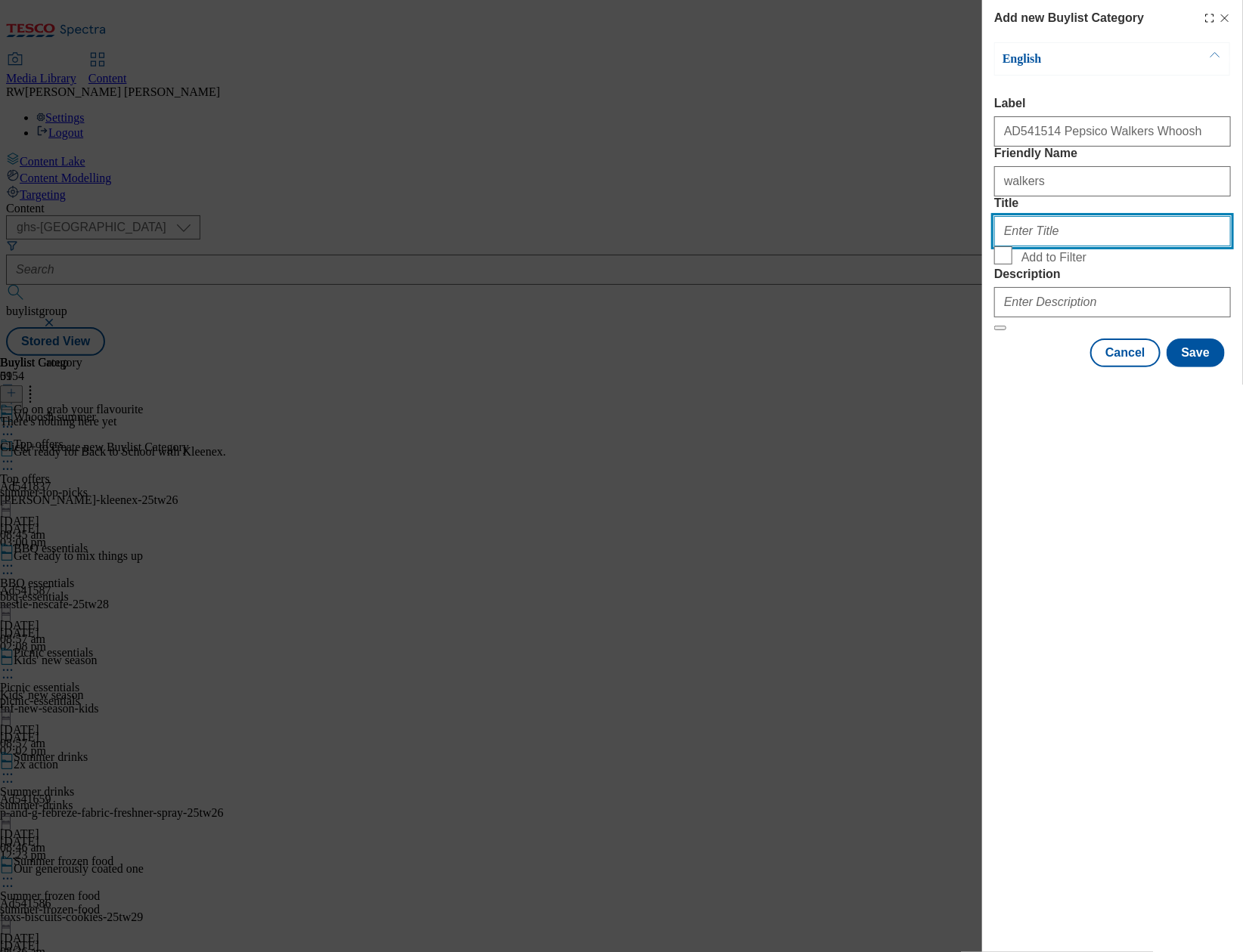
click at [1049, 246] on input "Title" at bounding box center [1112, 231] width 236 height 30
type input "Walkers"
click at [1076, 524] on div "Add new Buylist Category English Label AD541514 Pepsico Walkers Whoosh Friendly…" at bounding box center [1112, 476] width 261 height 952
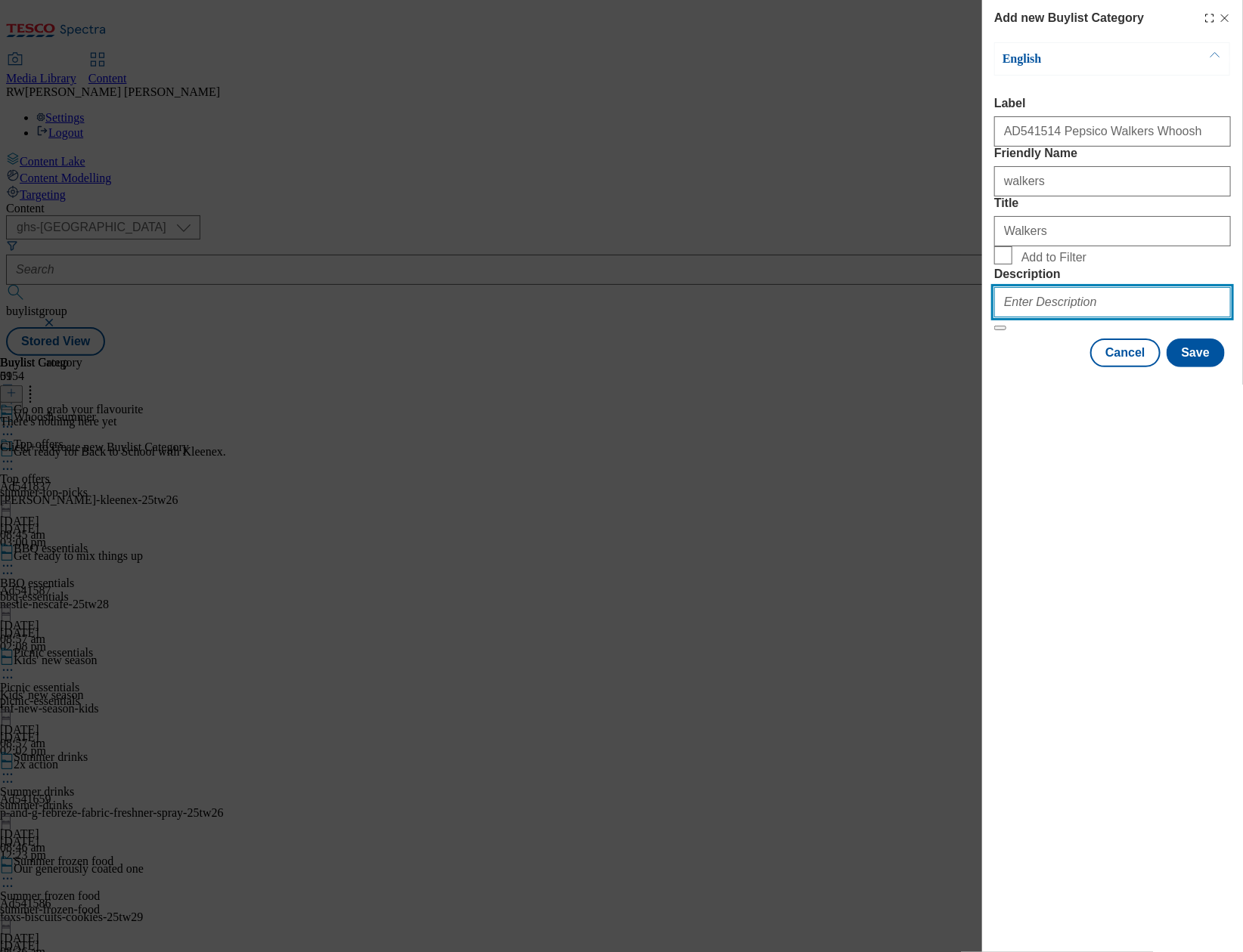
click at [1062, 317] on input "Description" at bounding box center [1112, 302] width 236 height 30
type input "Walkers"
click at [1028, 558] on div "Add new Buylist Category English Label AD541514 Pepsico Walkers Whoosh Friendly…" at bounding box center [1112, 476] width 261 height 952
click at [1096, 367] on button "Save" at bounding box center [1196, 353] width 58 height 29
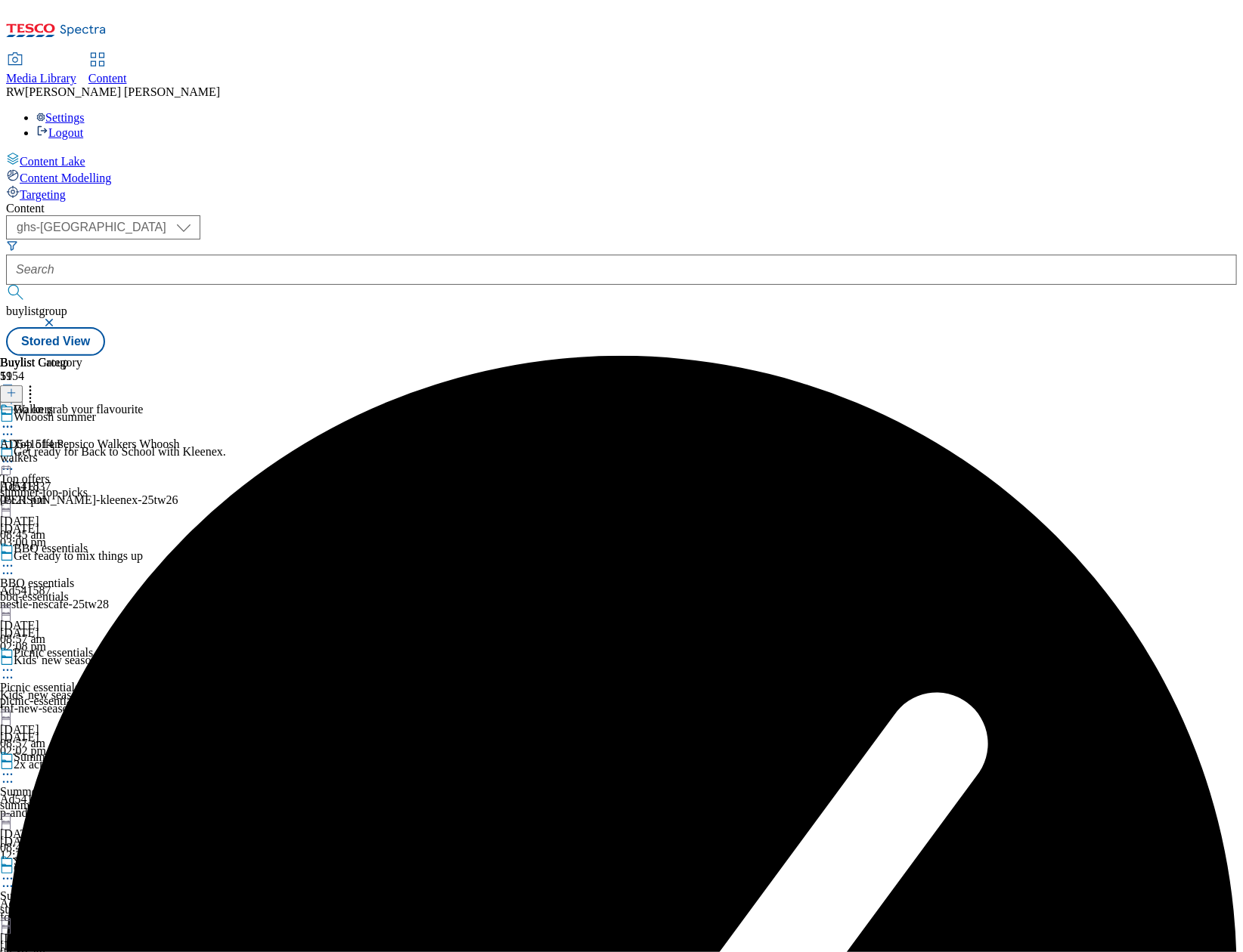
click at [180, 402] on div "Walkers AD541514 Pepsico Walkers Whoosh walkers [DATE] 05:21 pm" at bounding box center [90, 454] width 180 height 104
click at [598, 356] on div "Content ( optional ) ghs-roi ghs-[GEOGRAPHIC_DATA] ghs-uk buylistgroup Stored V…" at bounding box center [622, 279] width 1230 height 154
click at [180, 486] on div "walkers" at bounding box center [90, 492] width 180 height 14
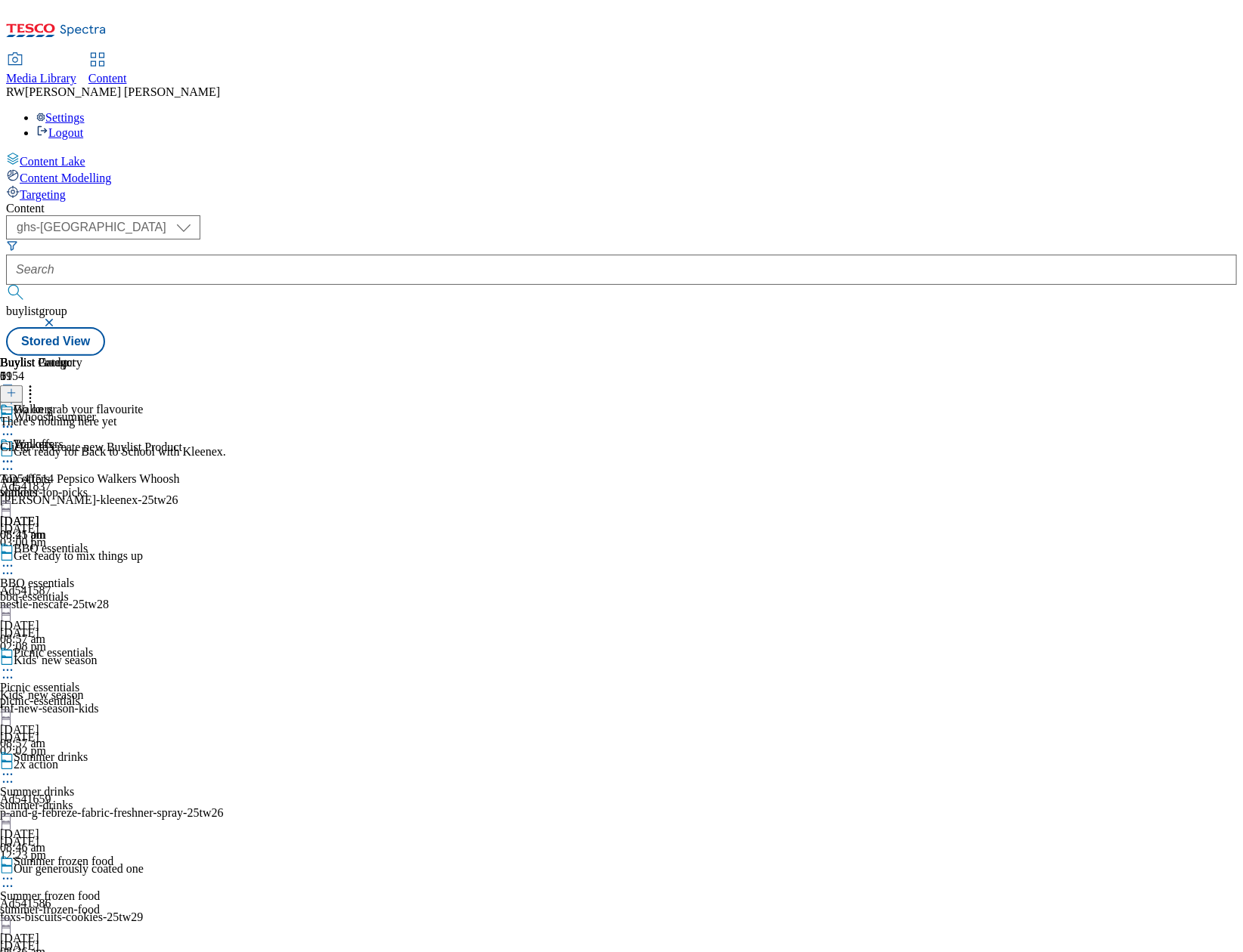
scroll to position [0, 98]
click at [23, 385] on button at bounding box center [11, 393] width 23 height 17
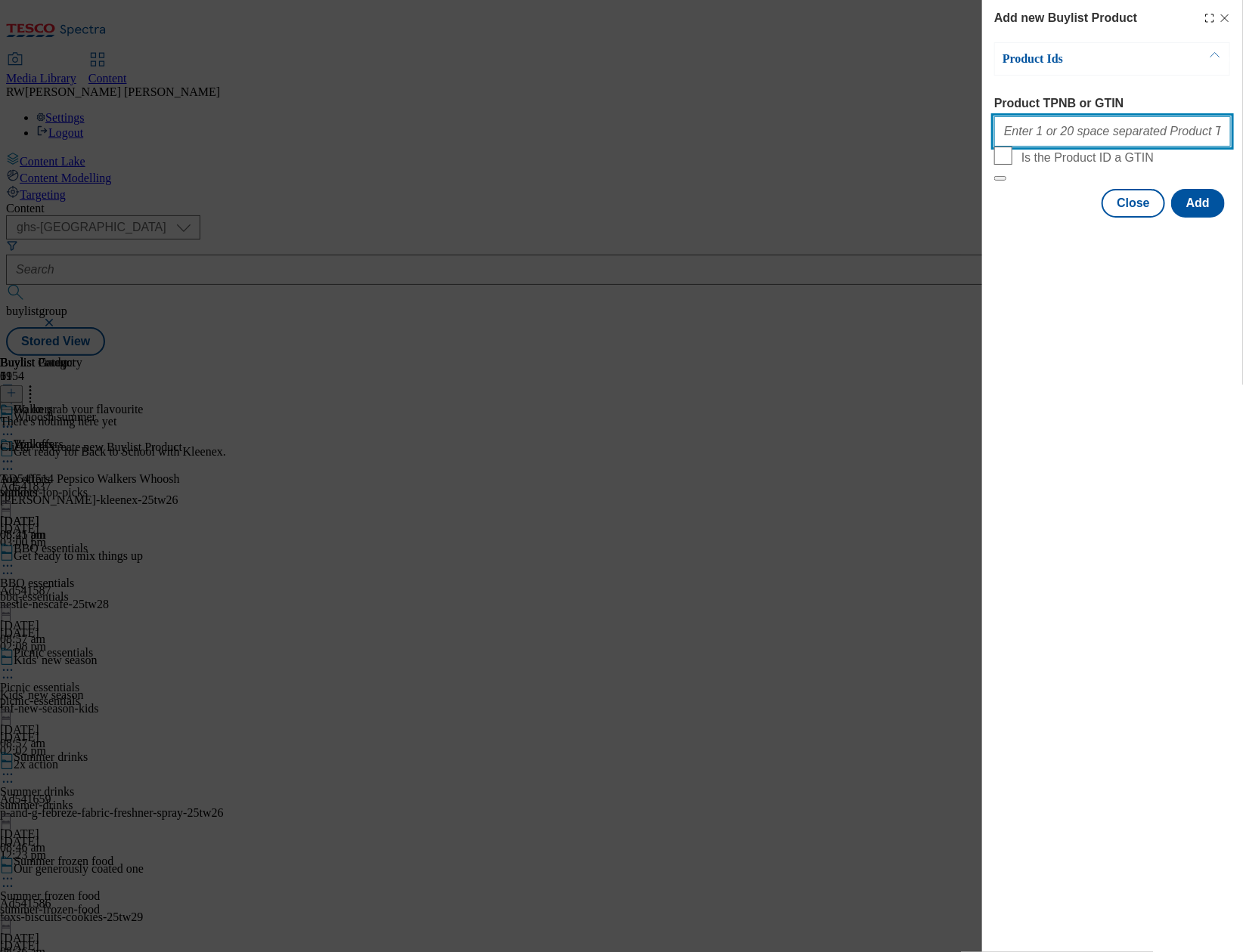
click at [1048, 126] on input "Product TPNB or GTIN" at bounding box center [1112, 131] width 236 height 30
paste input "96712090 96875056 96431560 96935591 62443055 62443084 62443118 62443166 9382757…"
type input "96712090 96875056 96431560 96935591 62443055 62443084 62443118 62443166 9382757…"
click at [1096, 218] on button "Add" at bounding box center [1198, 203] width 54 height 29
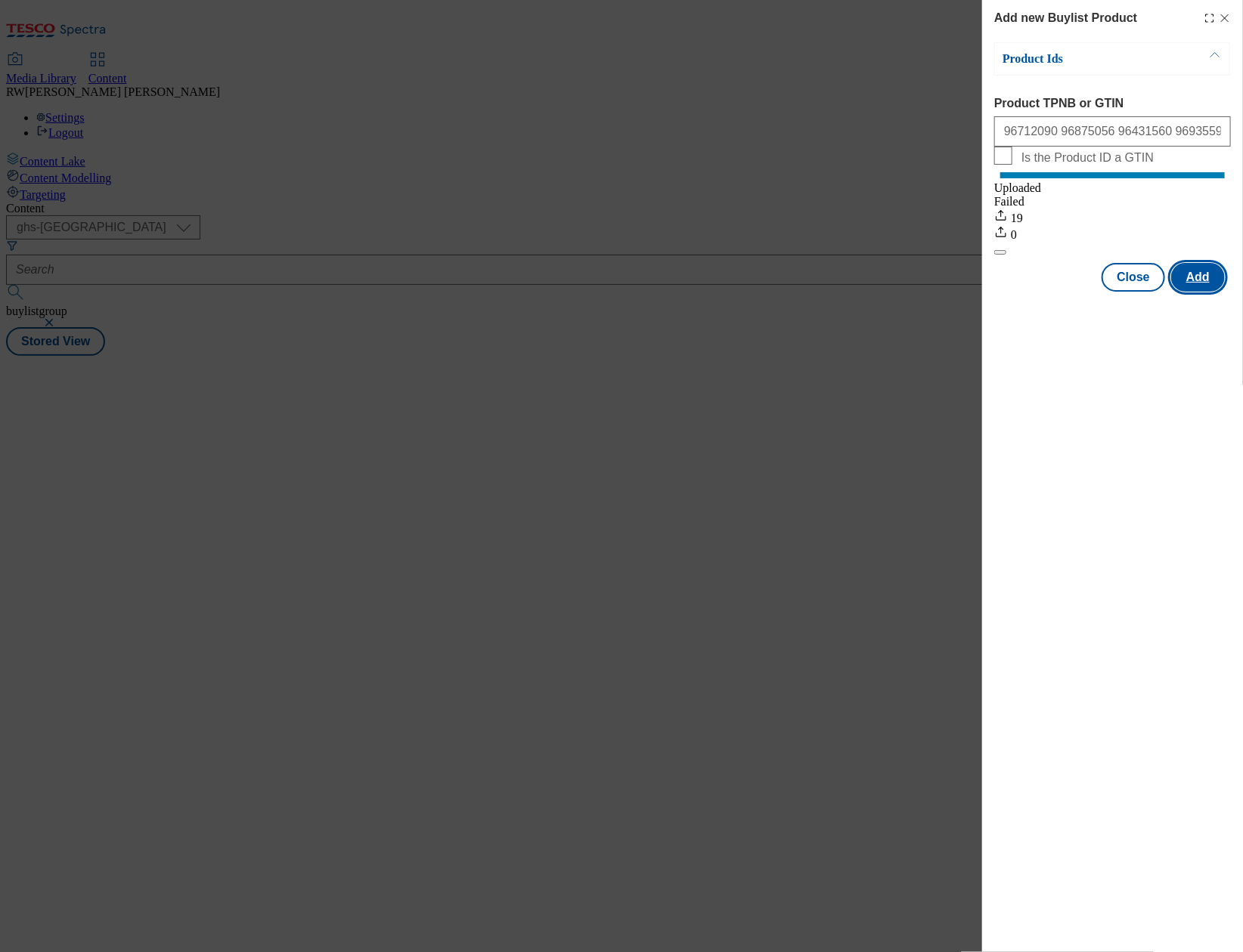
scroll to position [0, 0]
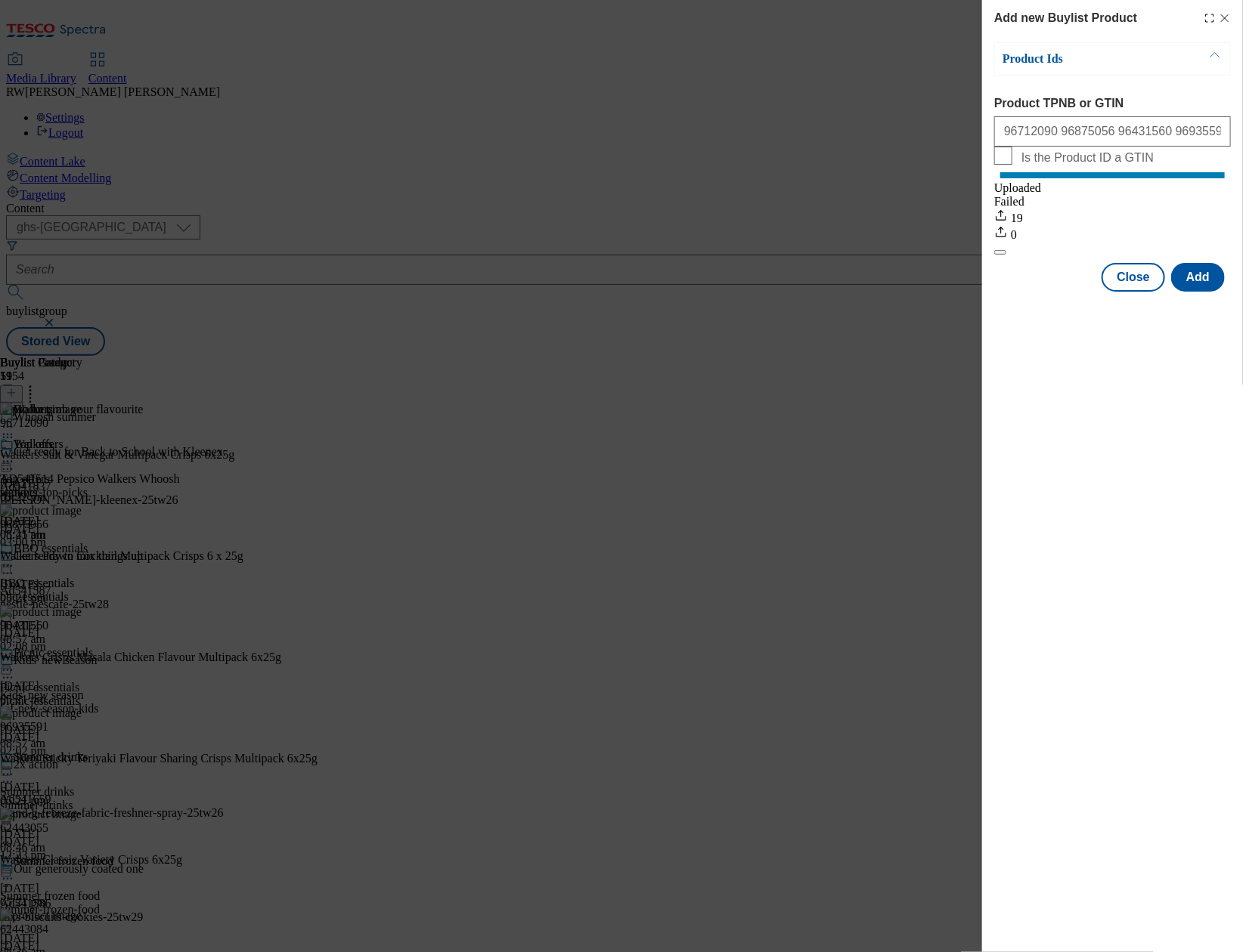
click at [769, 779] on div "Add new Buylist Product Product Ids Product TPNB or GTIN 96712090 96875056 9643…" at bounding box center [622, 476] width 1243 height 952
click at [1096, 290] on button "Close" at bounding box center [1133, 278] width 64 height 29
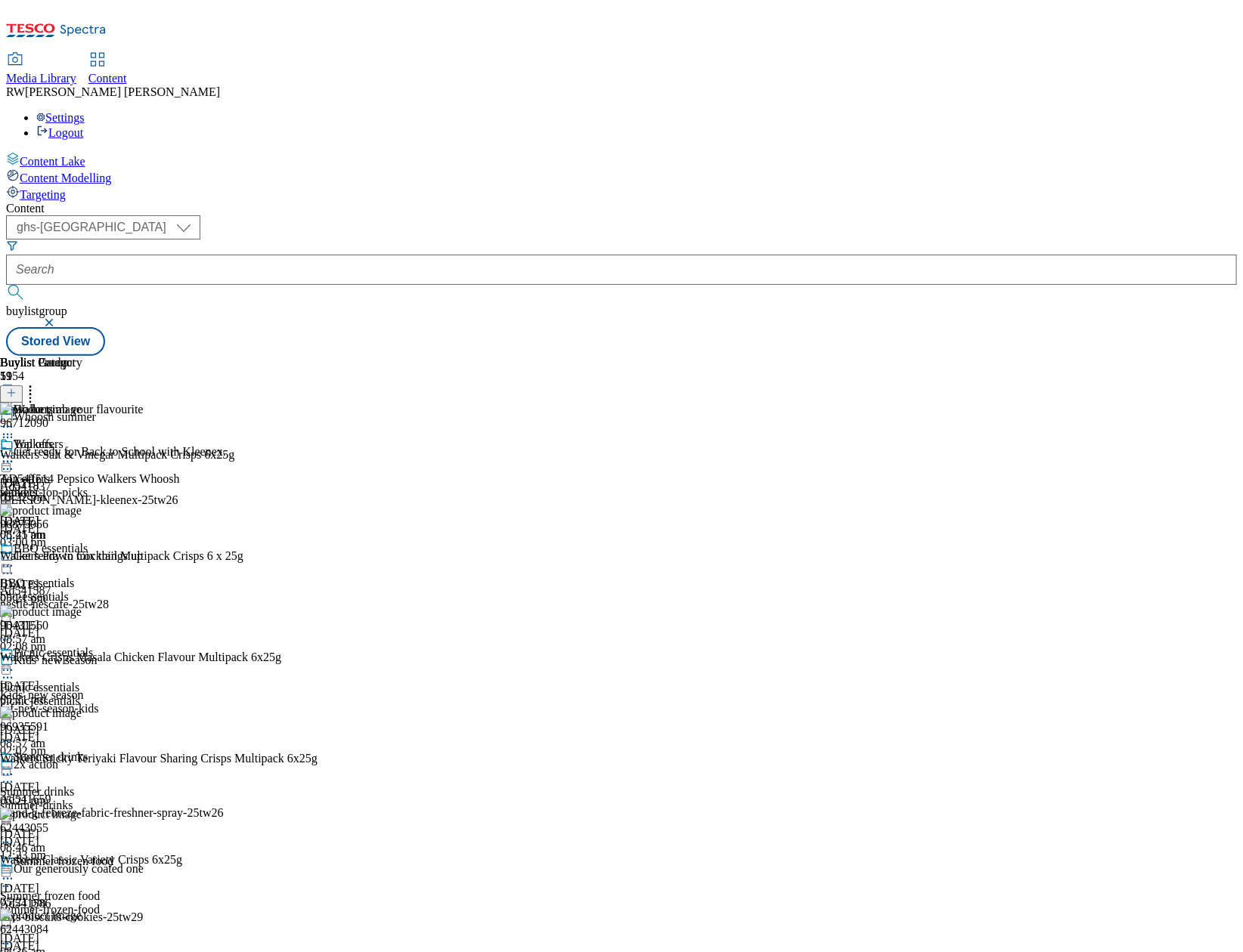
scroll to position [0, 98]
click at [15, 454] on icon at bounding box center [7, 461] width 15 height 15
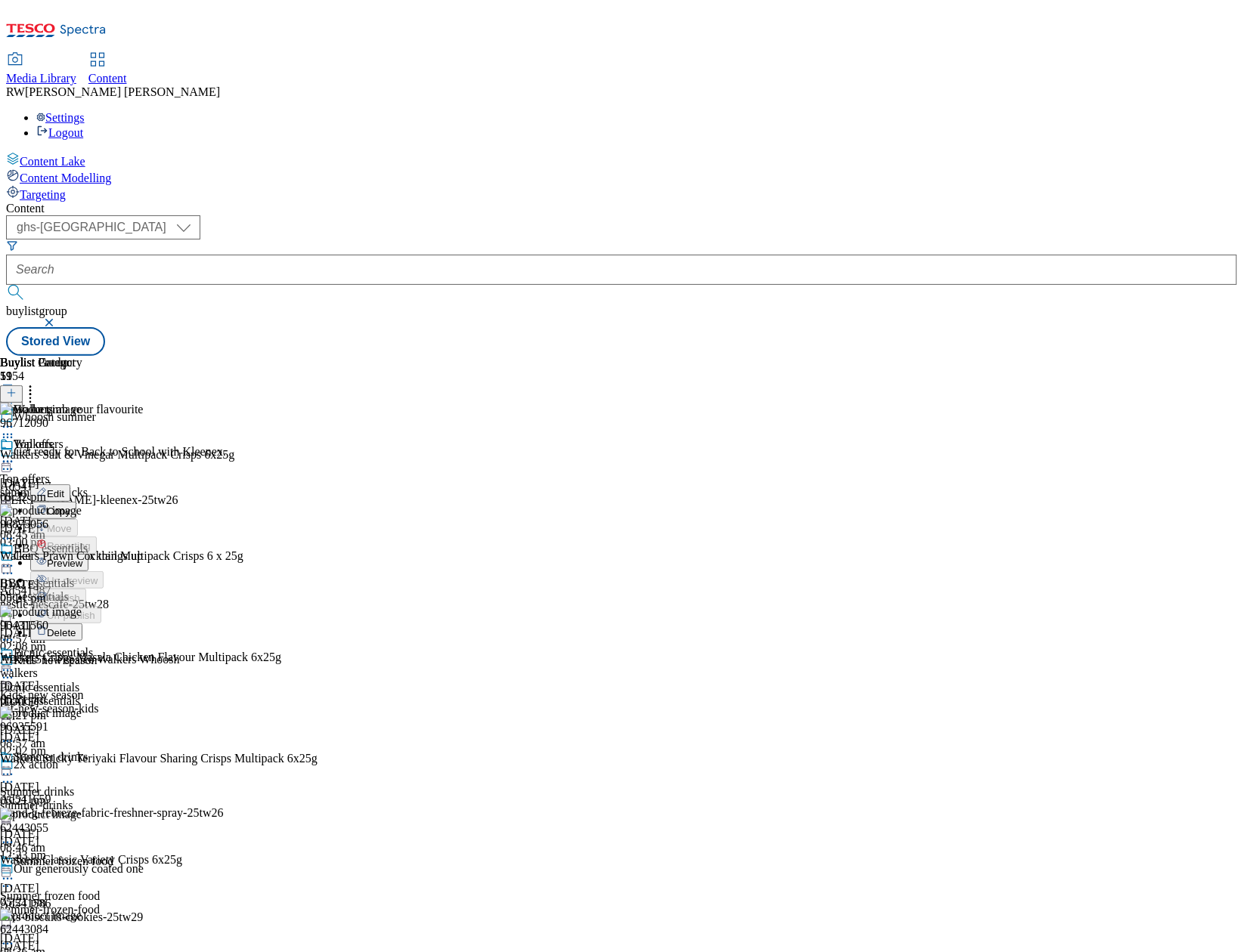
click at [83, 558] on span "Preview" at bounding box center [65, 563] width 35 height 11
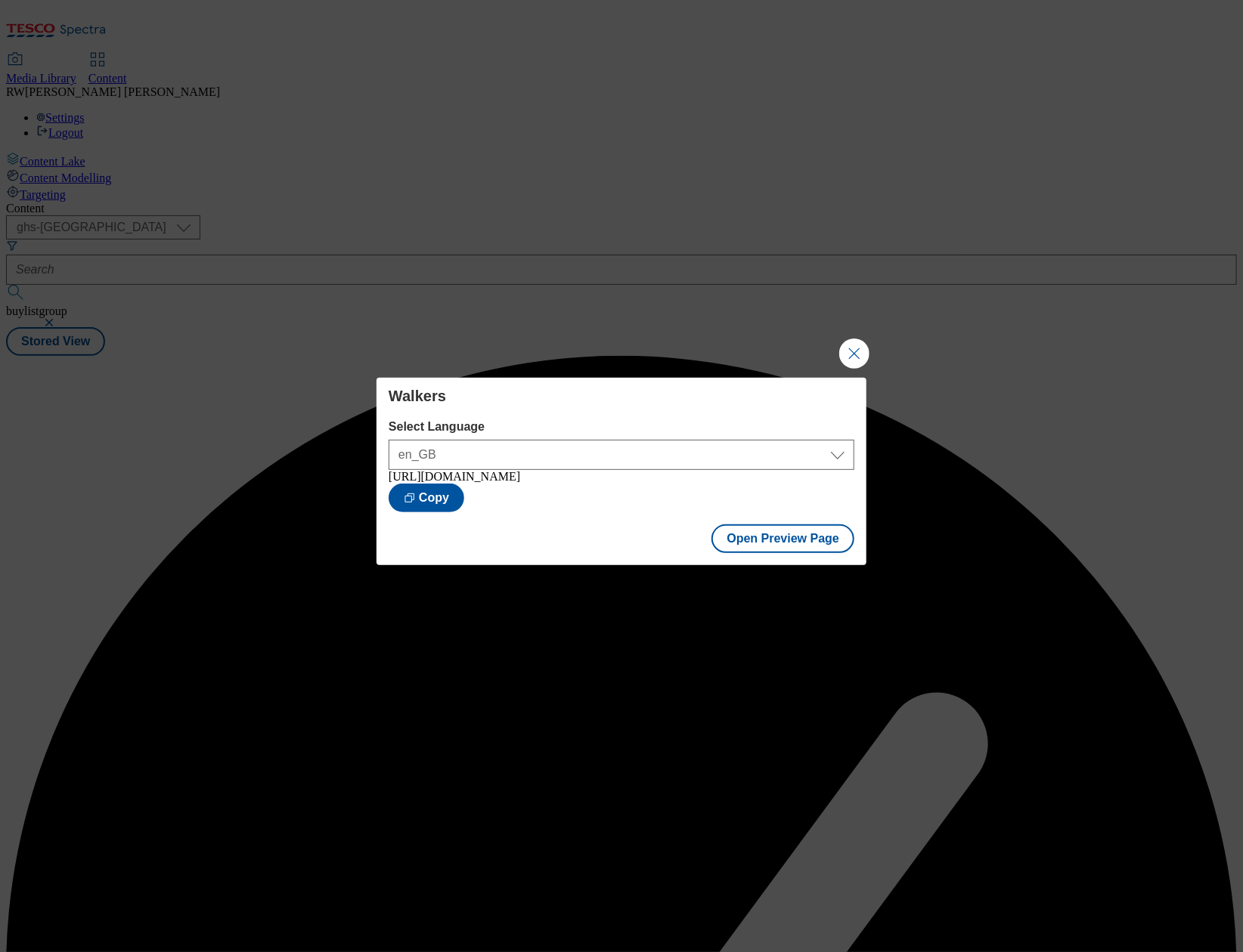
scroll to position [0, 0]
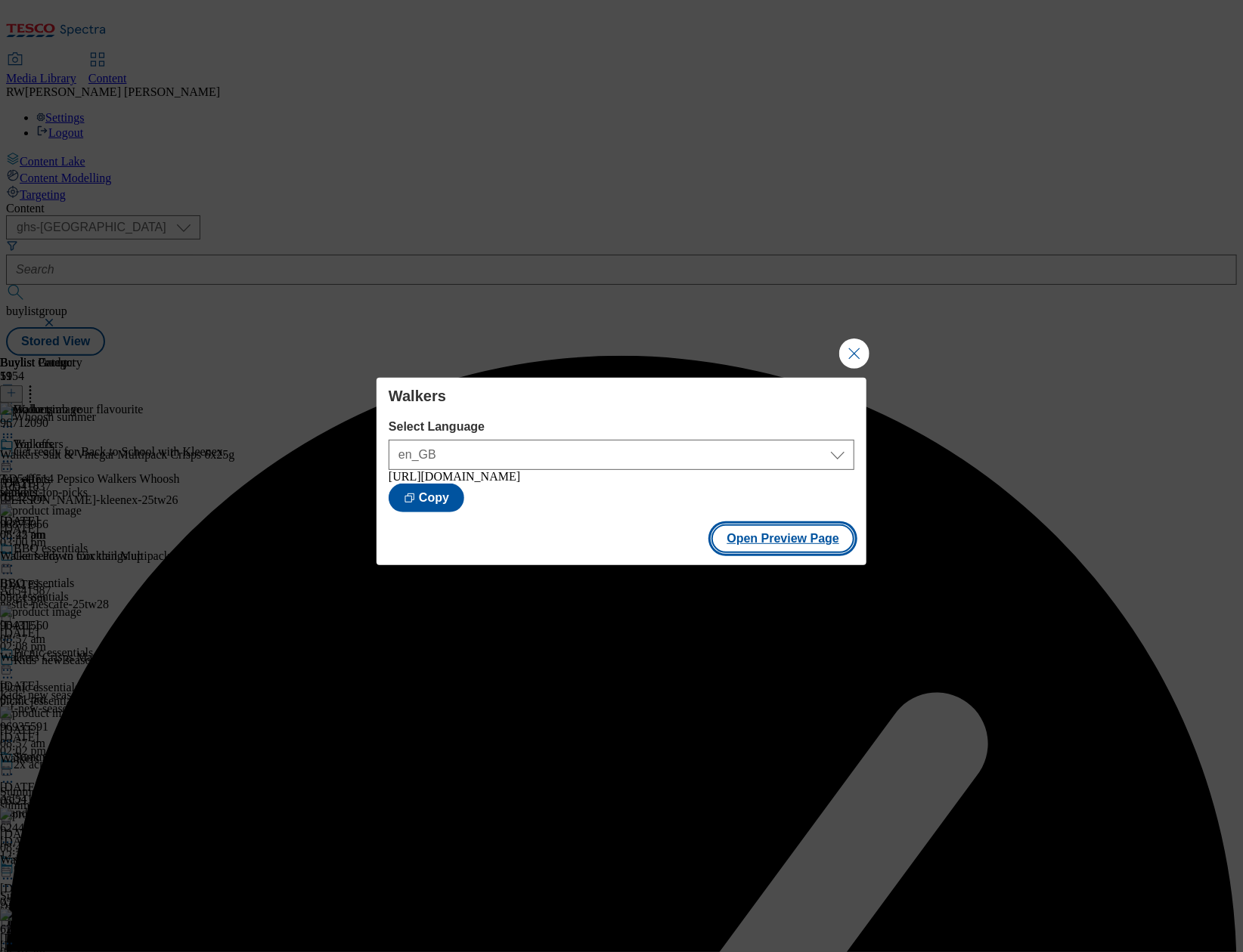
click at [768, 545] on button "Open Preview Page" at bounding box center [782, 539] width 143 height 29
